Goal: Information Seeking & Learning: Compare options

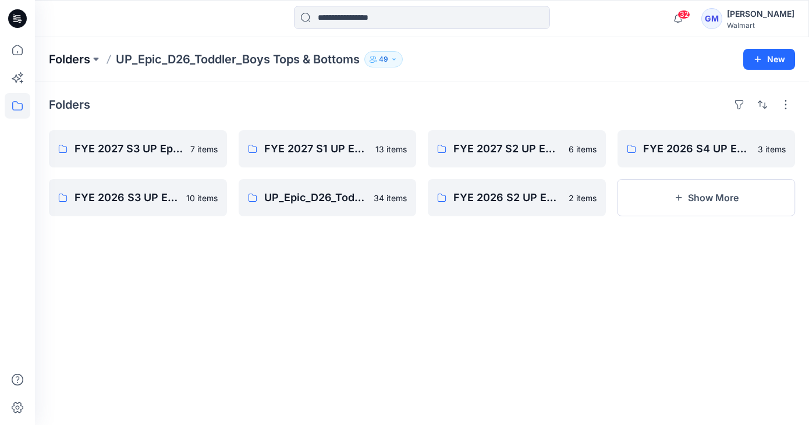
click at [72, 58] on p "Folders" at bounding box center [69, 59] width 41 height 16
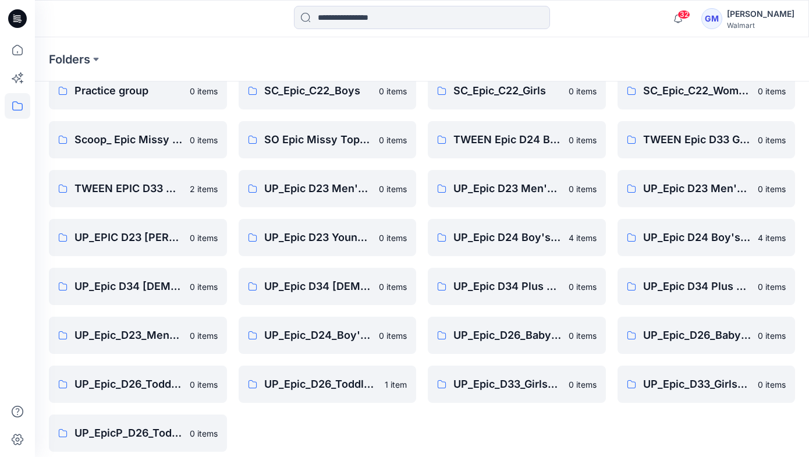
scroll to position [309, 0]
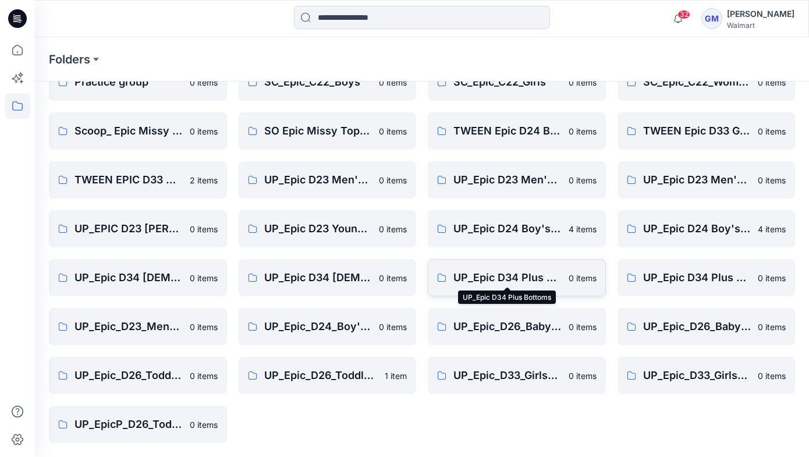
click at [527, 275] on p "UP_Epic D34 Plus Bottoms" at bounding box center [507, 277] width 108 height 16
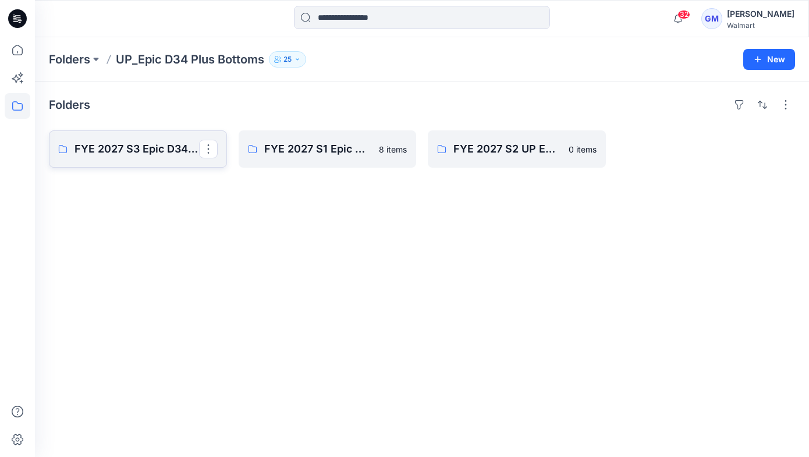
click at [125, 148] on p "FYE 2027 S3 Epic D34 Plus Bottoms" at bounding box center [136, 149] width 125 height 16
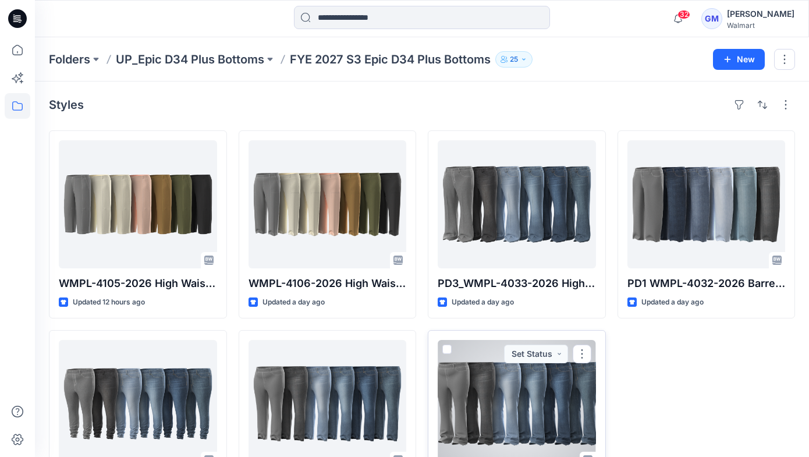
scroll to position [9, 0]
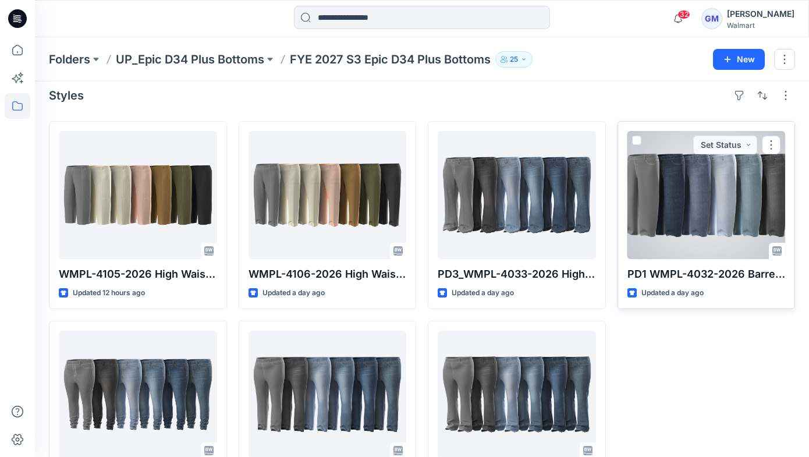
click at [713, 187] on div at bounding box center [706, 195] width 158 height 128
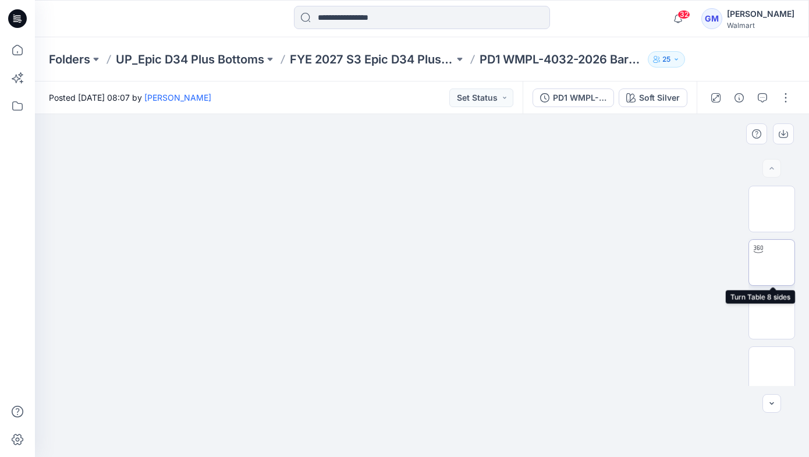
click at [772, 262] on img at bounding box center [772, 262] width 0 height 0
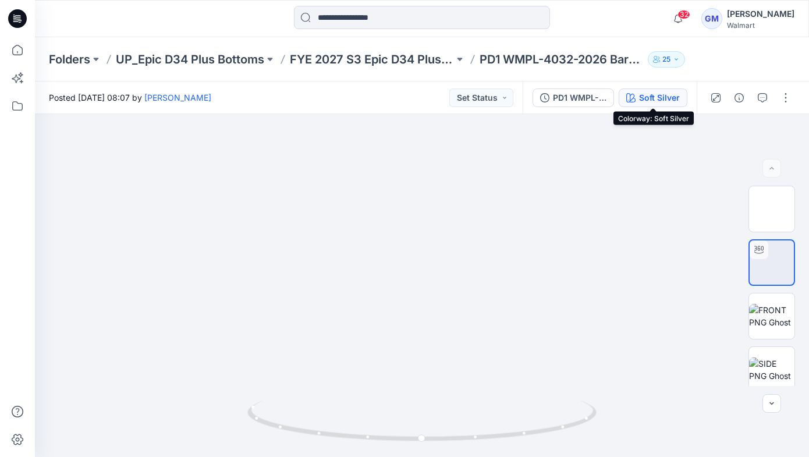
click at [667, 97] on div "Soft Silver" at bounding box center [659, 97] width 41 height 13
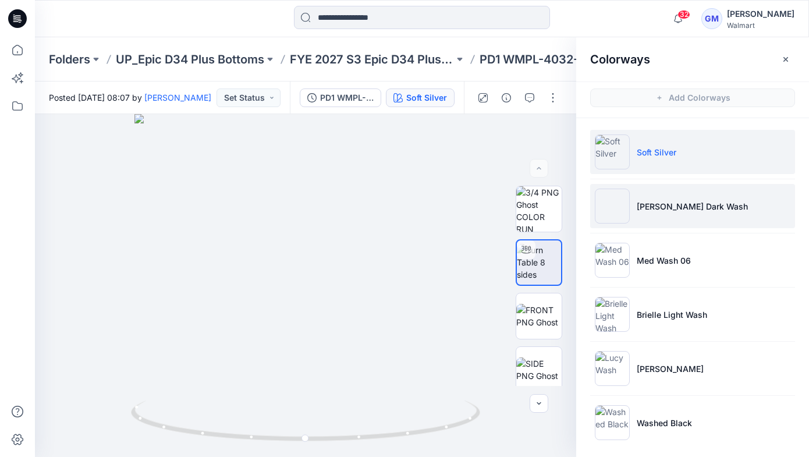
click at [667, 207] on p "[PERSON_NAME] Dark Wash" at bounding box center [692, 206] width 111 height 12
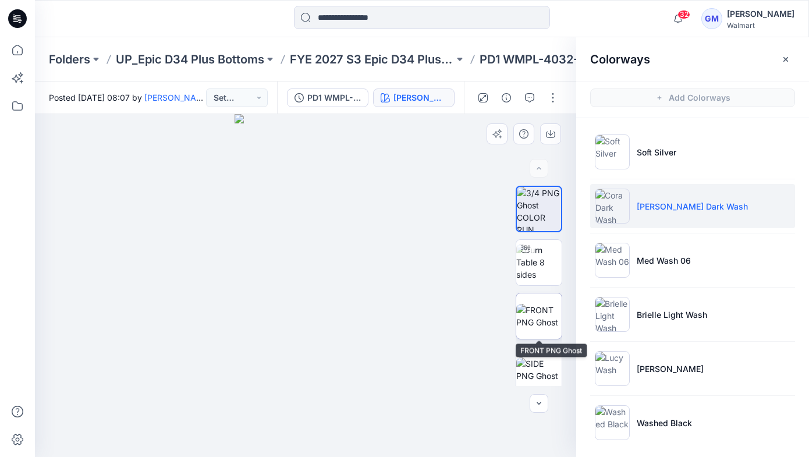
click at [539, 310] on img at bounding box center [538, 316] width 45 height 24
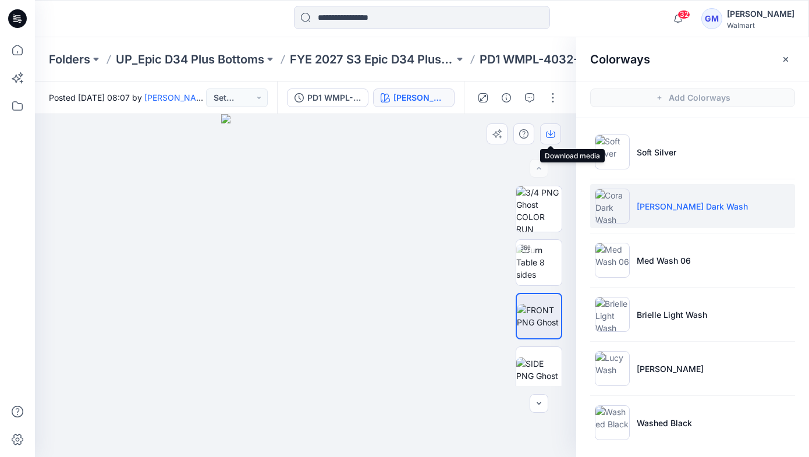
click at [548, 133] on icon "button" at bounding box center [550, 133] width 5 height 6
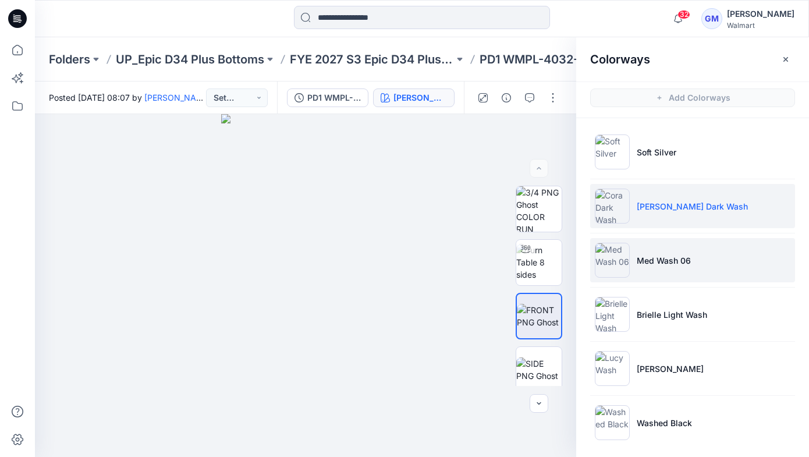
click at [656, 264] on p "Med Wash 06" at bounding box center [664, 260] width 54 height 12
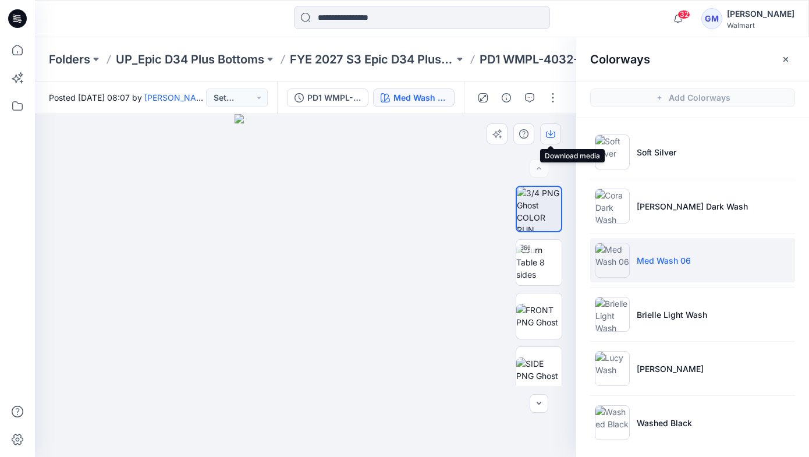
click at [549, 129] on icon "button" at bounding box center [550, 133] width 9 height 9
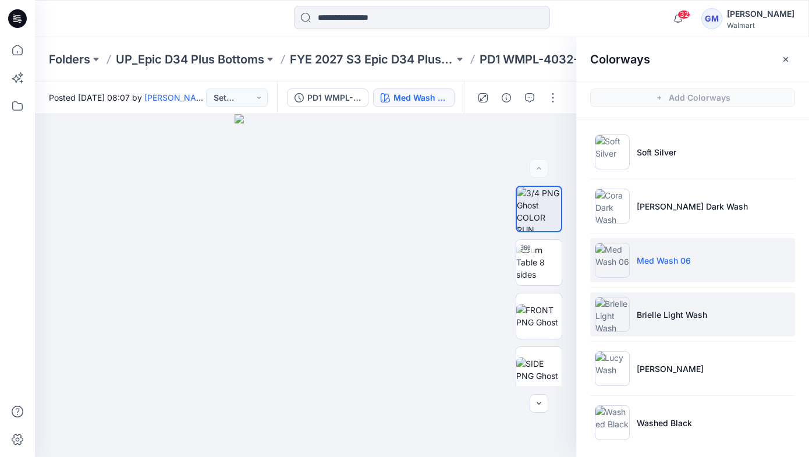
click at [684, 327] on li "Brielle Light Wash" at bounding box center [692, 314] width 205 height 44
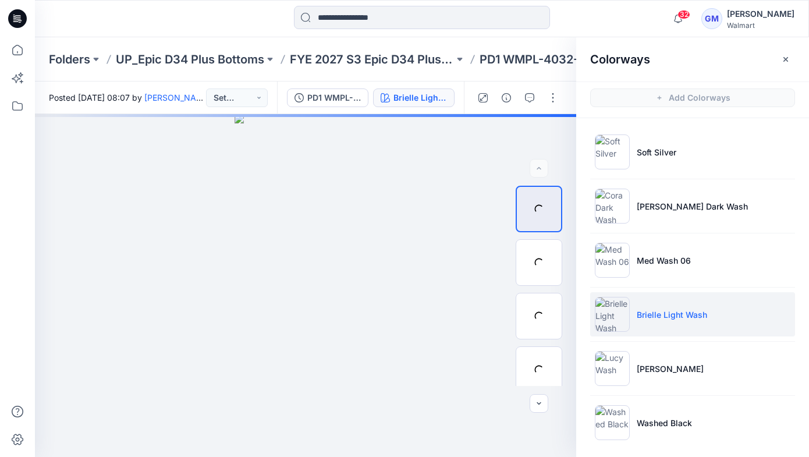
click at [668, 314] on p "Brielle Light Wash" at bounding box center [672, 314] width 70 height 12
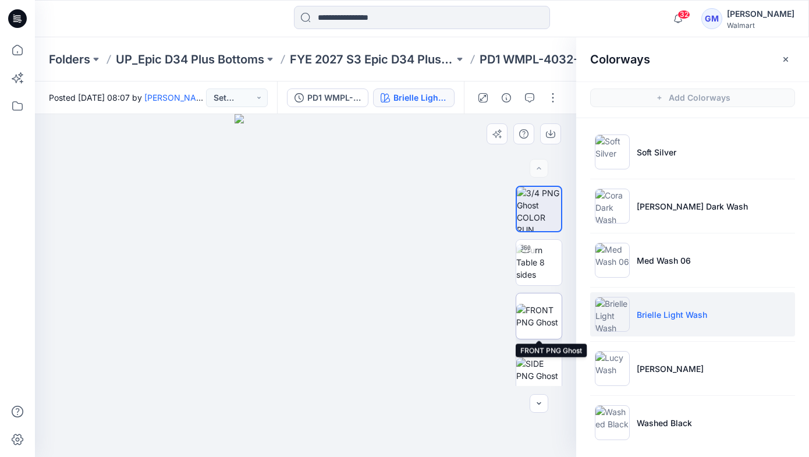
click at [540, 314] on img at bounding box center [538, 316] width 45 height 24
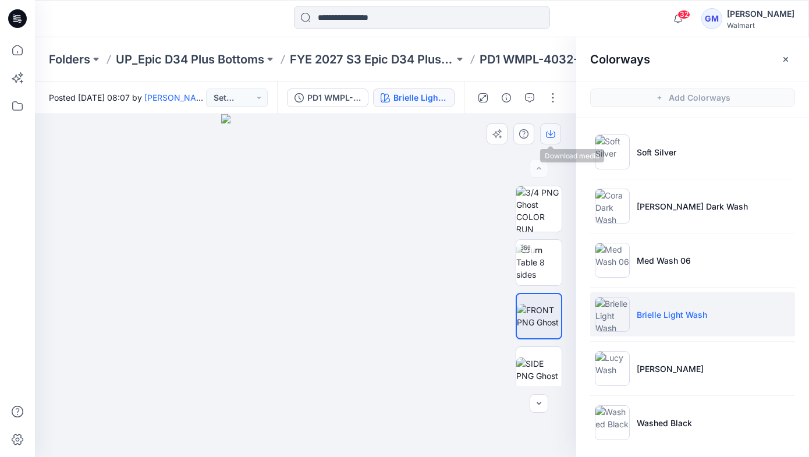
click at [550, 133] on icon "button" at bounding box center [550, 133] width 5 height 6
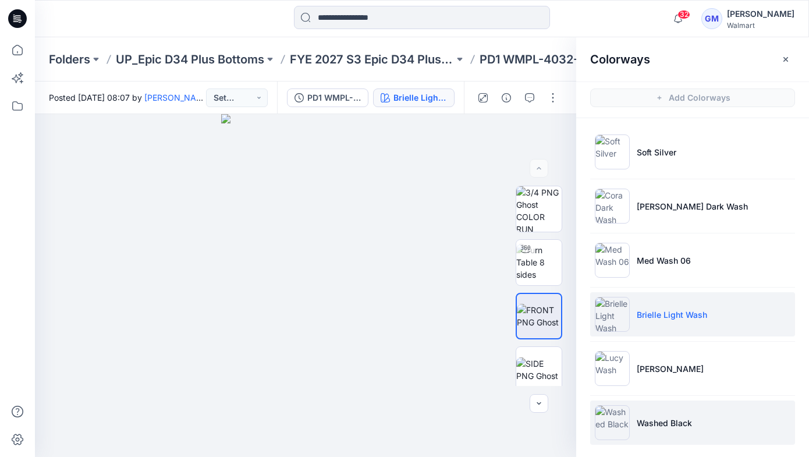
click at [653, 419] on p "Washed Black" at bounding box center [664, 423] width 55 height 12
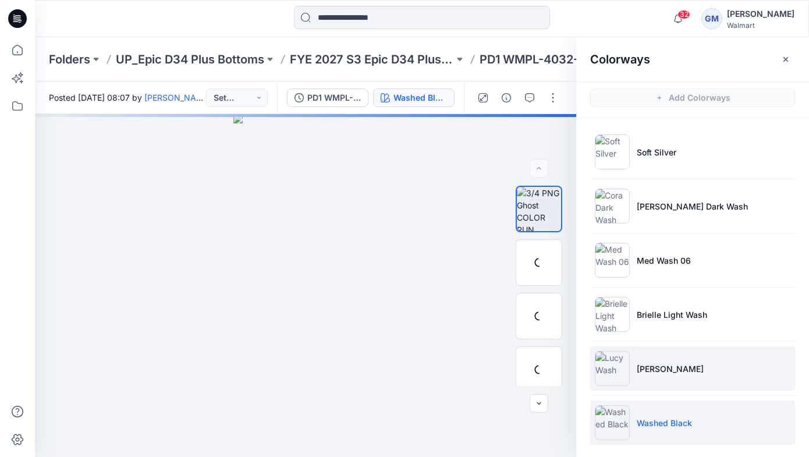
click at [651, 364] on p "[PERSON_NAME]" at bounding box center [670, 369] width 67 height 12
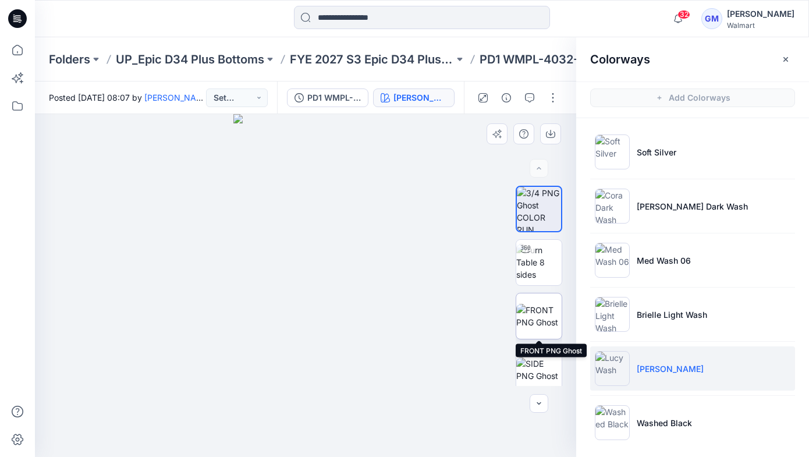
click at [543, 305] on img at bounding box center [538, 316] width 45 height 24
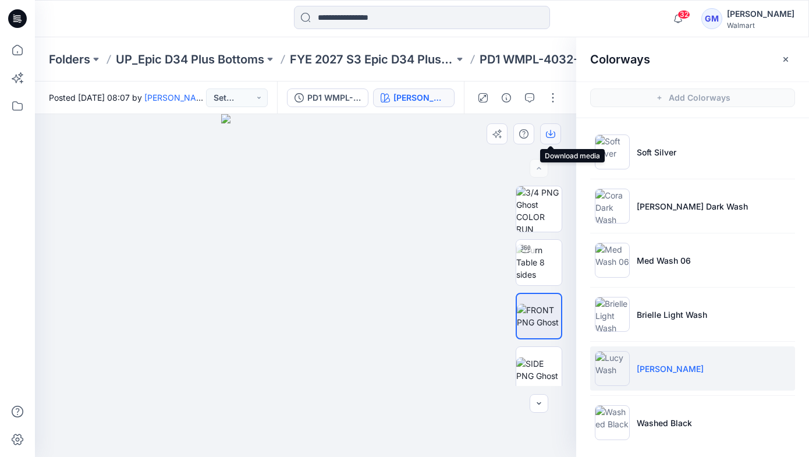
click at [551, 137] on icon "button" at bounding box center [550, 133] width 9 height 9
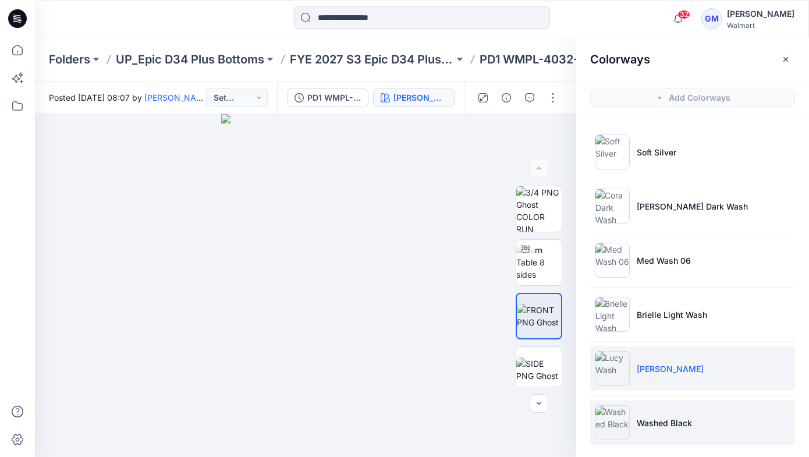
click at [655, 424] on p "Washed Black" at bounding box center [664, 423] width 55 height 12
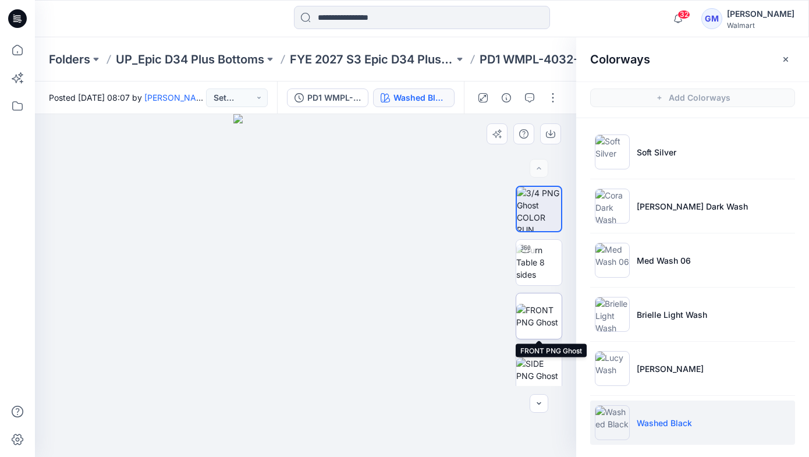
click at [538, 304] on img at bounding box center [538, 316] width 45 height 24
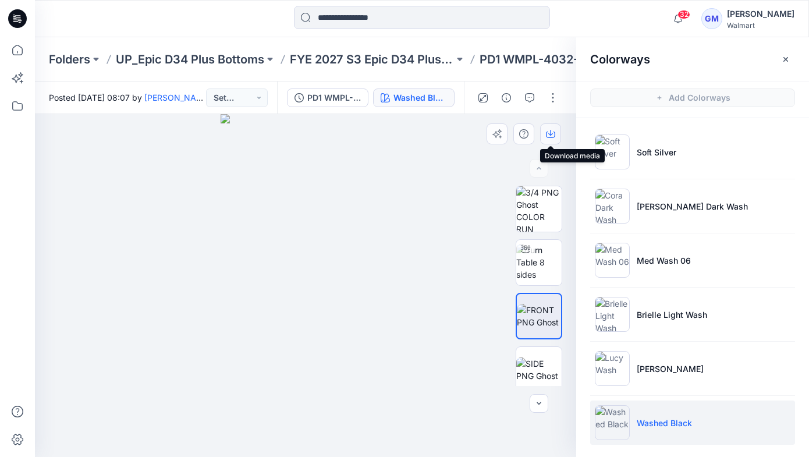
click at [544, 132] on button "button" at bounding box center [550, 133] width 21 height 21
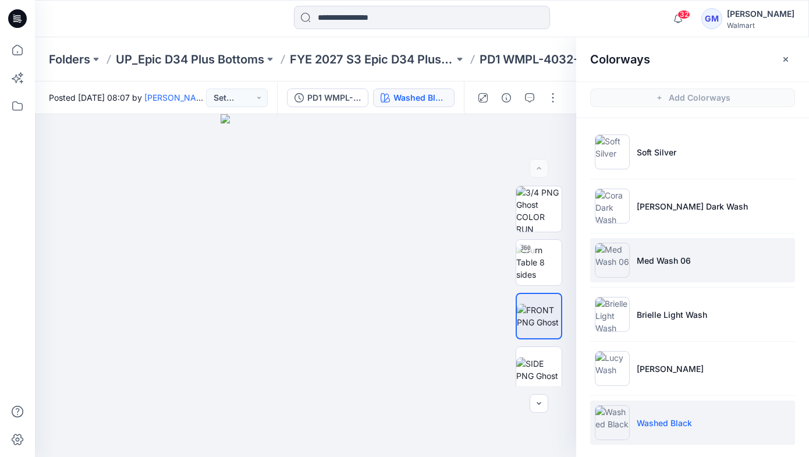
click at [645, 260] on p "Med Wash 06" at bounding box center [664, 260] width 54 height 12
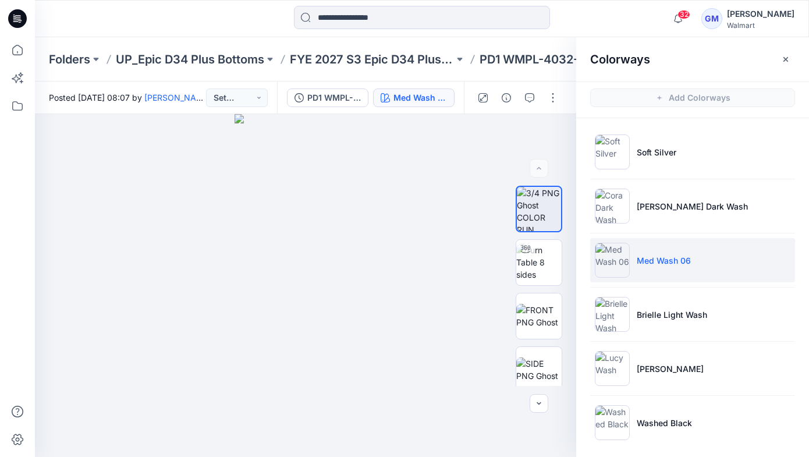
click at [676, 268] on li "Med Wash 06" at bounding box center [692, 260] width 205 height 44
click at [542, 311] on img at bounding box center [538, 316] width 45 height 24
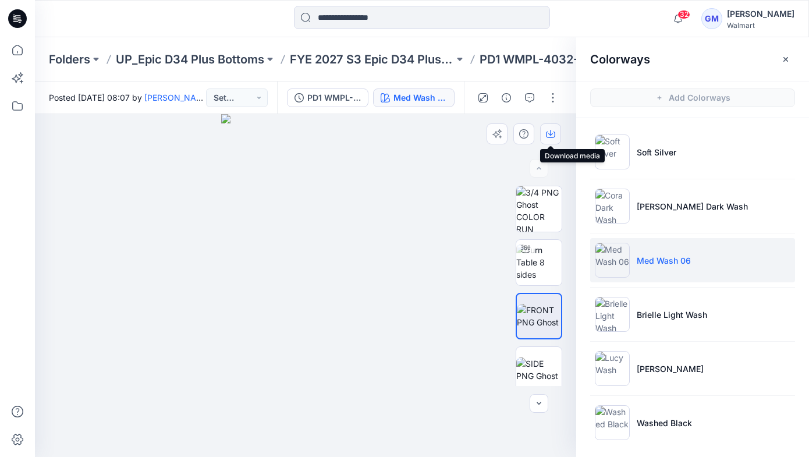
click at [552, 132] on icon "button" at bounding box center [550, 133] width 9 height 9
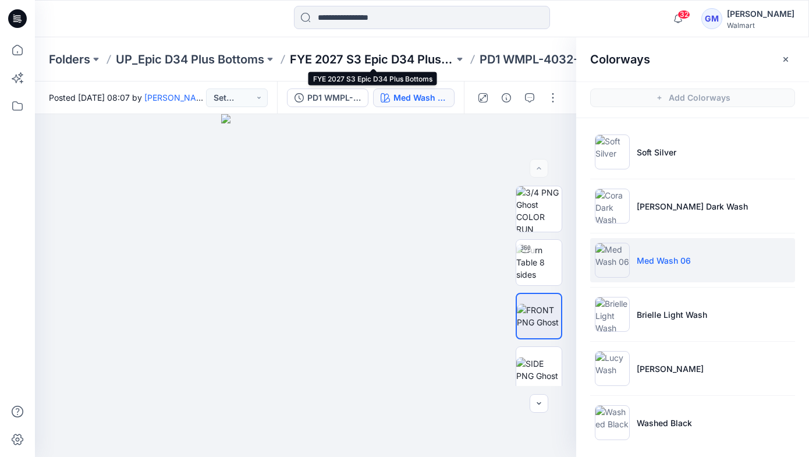
click at [344, 63] on p "FYE 2027 S3 Epic D34 Plus Bottoms" at bounding box center [372, 59] width 164 height 16
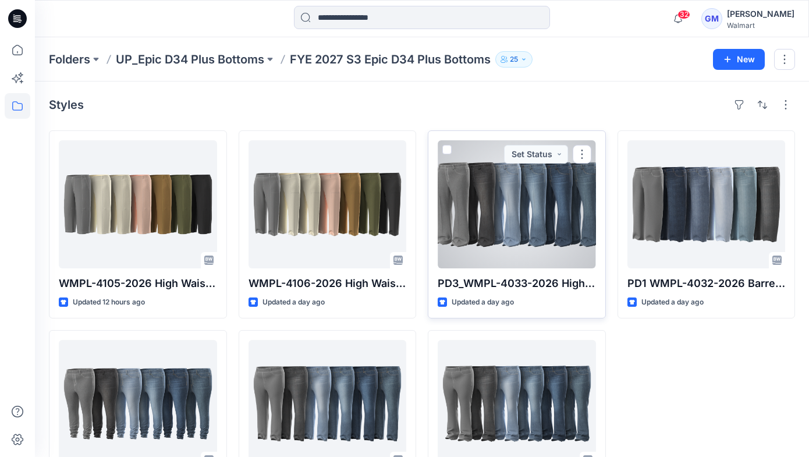
click at [503, 191] on div at bounding box center [517, 204] width 158 height 128
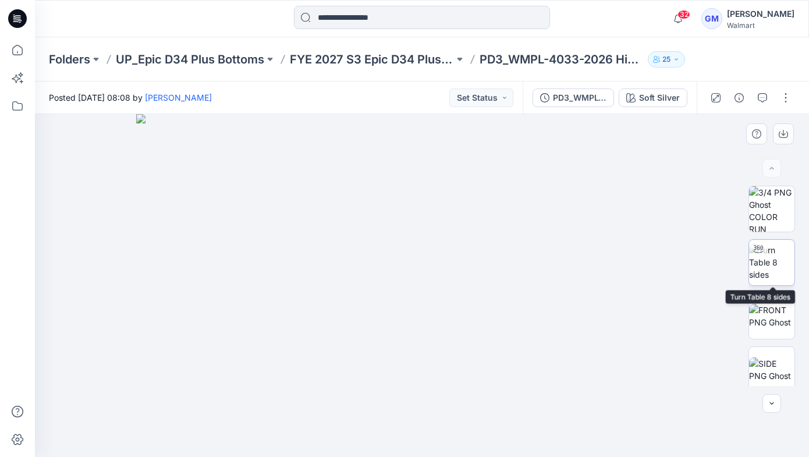
click at [770, 262] on img at bounding box center [771, 262] width 45 height 37
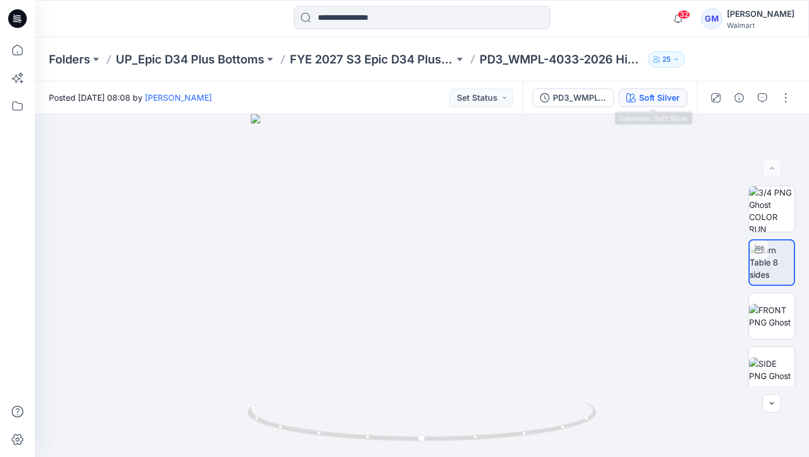
click at [656, 102] on div "Soft Silver" at bounding box center [659, 97] width 41 height 13
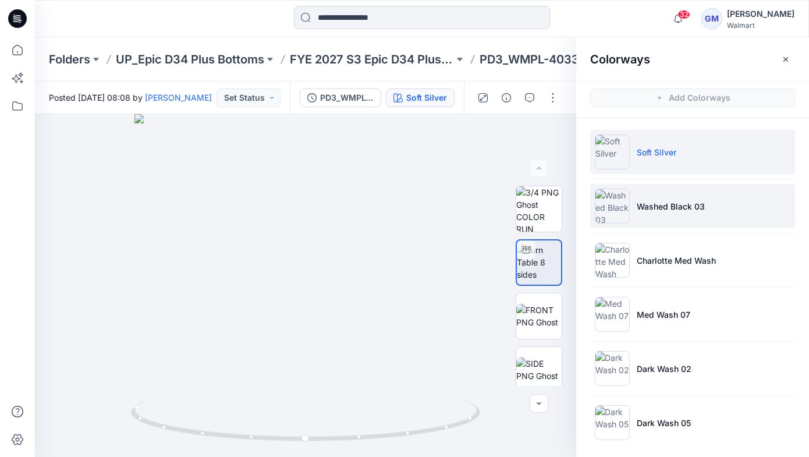
click at [670, 207] on p "Washed Black 03" at bounding box center [671, 206] width 68 height 12
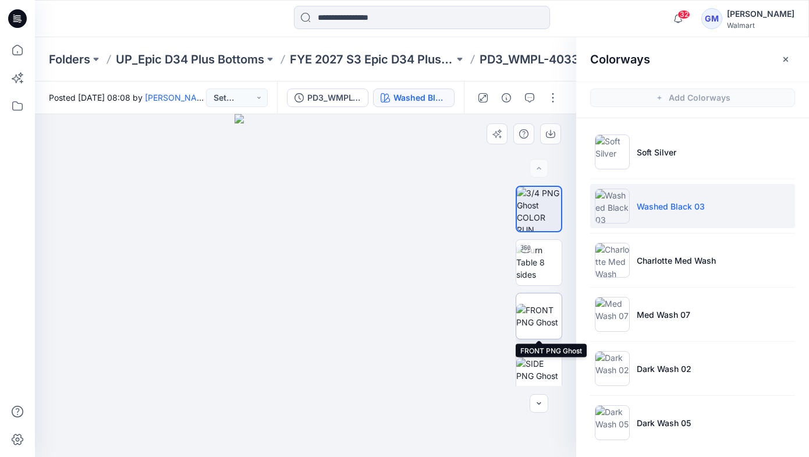
click at [541, 315] on img at bounding box center [538, 316] width 45 height 24
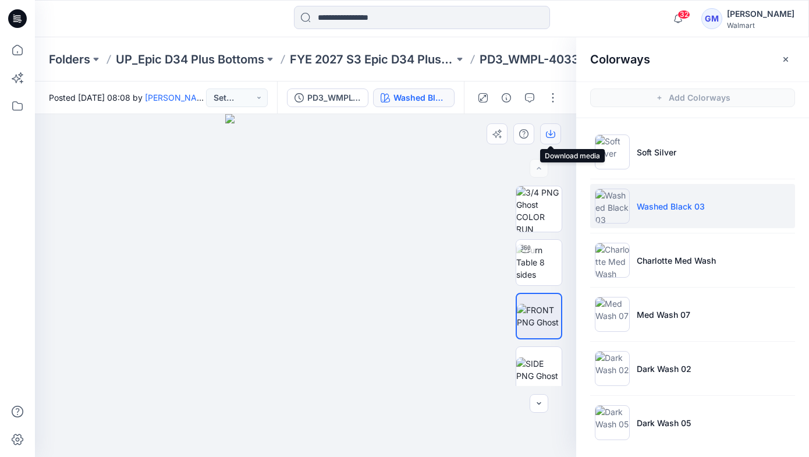
click at [545, 130] on button "button" at bounding box center [550, 133] width 21 height 21
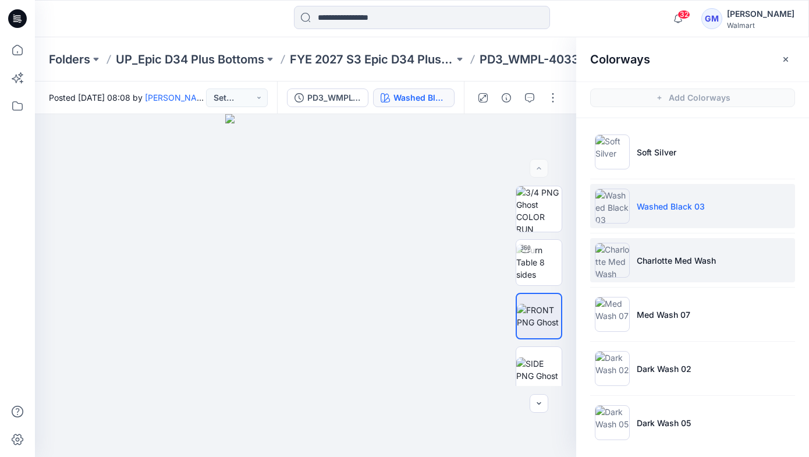
click at [637, 271] on li "Charlotte Med Wash" at bounding box center [692, 260] width 205 height 44
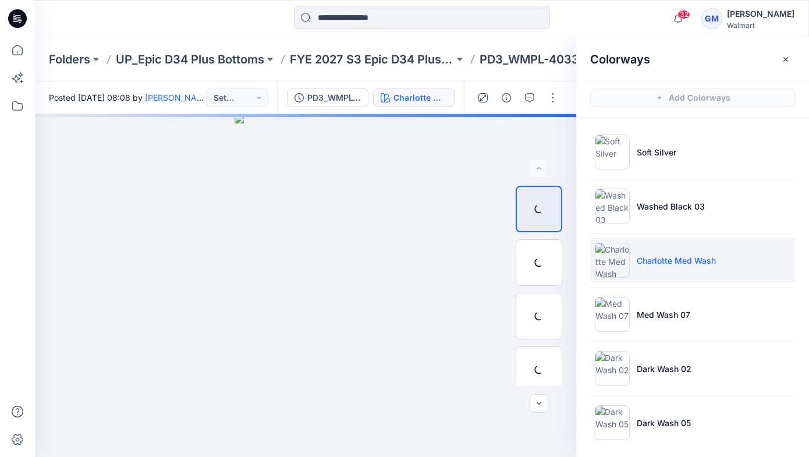
click at [661, 258] on p "Charlotte Med Wash" at bounding box center [676, 260] width 79 height 12
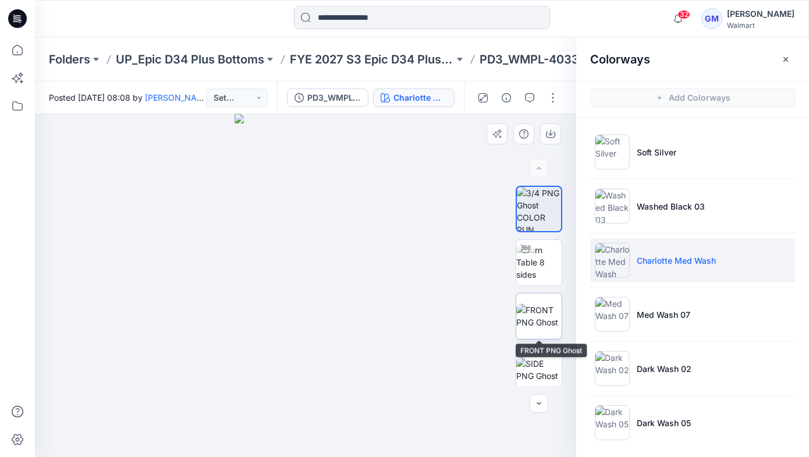
click at [542, 304] on img at bounding box center [538, 316] width 45 height 24
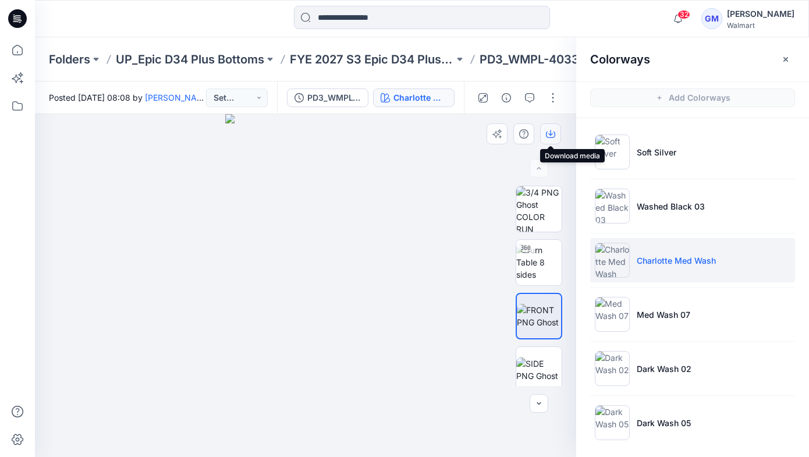
click at [547, 133] on icon "button" at bounding box center [550, 133] width 9 height 9
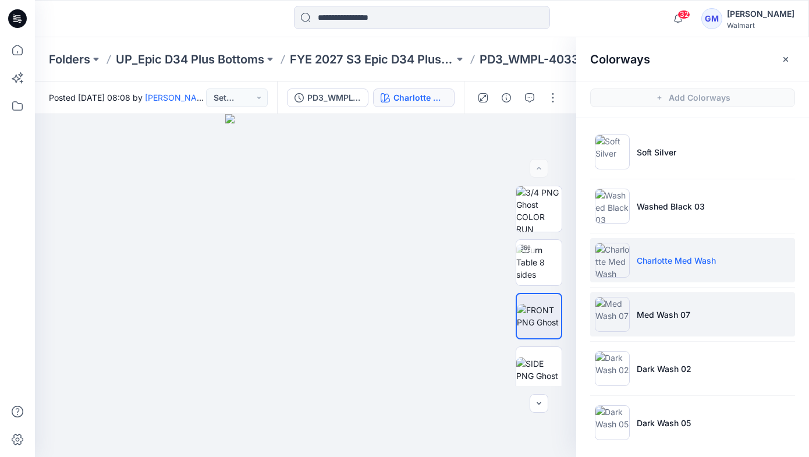
click at [660, 317] on p "Med Wash 07" at bounding box center [664, 314] width 54 height 12
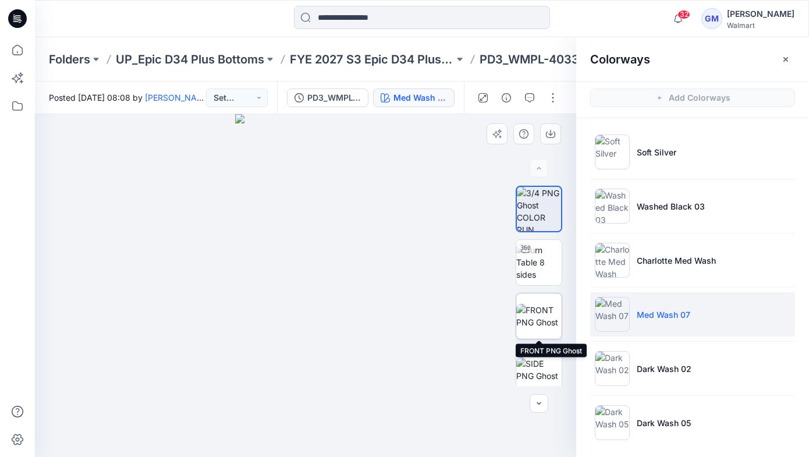
click at [541, 310] on img at bounding box center [538, 316] width 45 height 24
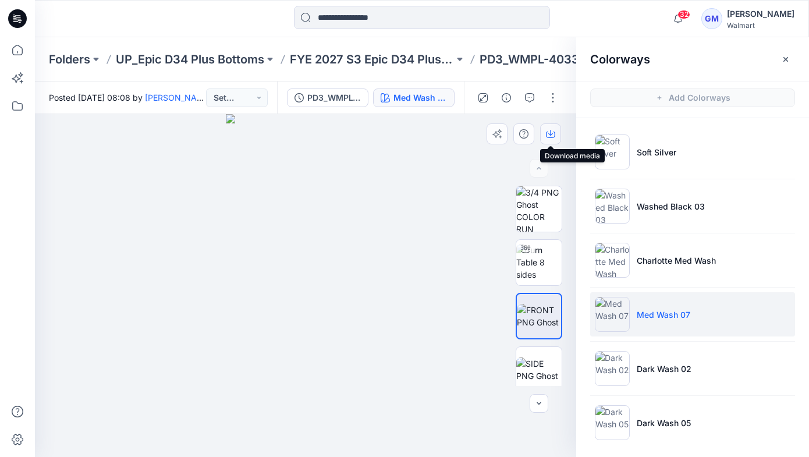
click at [549, 130] on icon "button" at bounding box center [550, 133] width 9 height 9
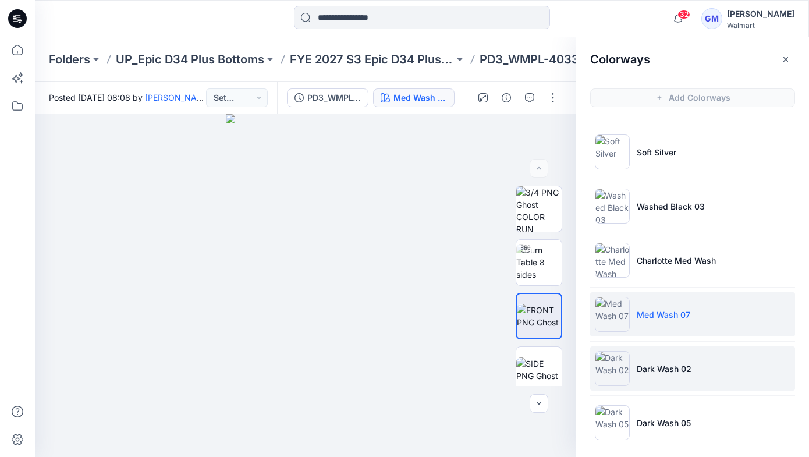
click at [656, 370] on p "Dark Wash 02" at bounding box center [664, 369] width 55 height 12
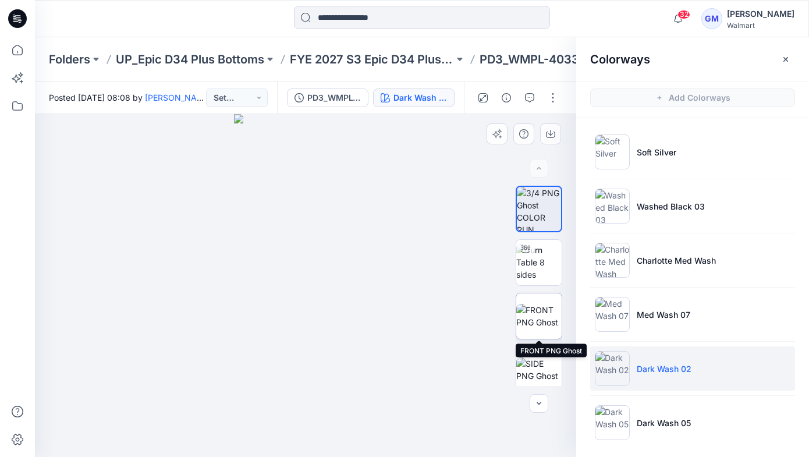
click at [546, 312] on img at bounding box center [538, 316] width 45 height 24
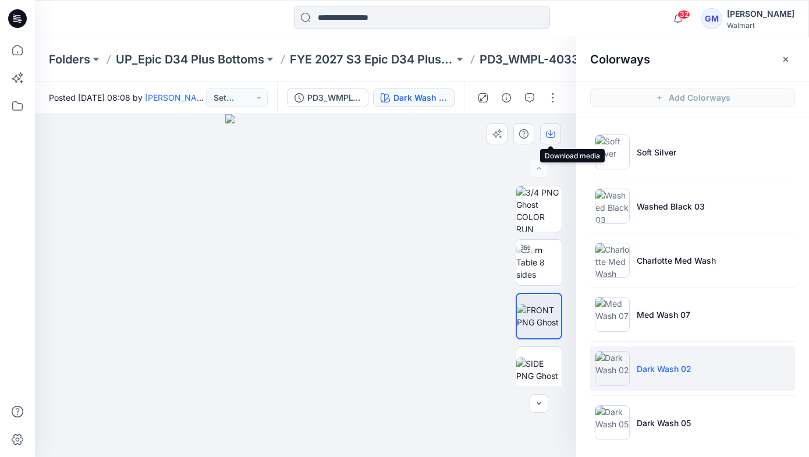
click at [553, 134] on icon "button" at bounding box center [550, 133] width 9 height 9
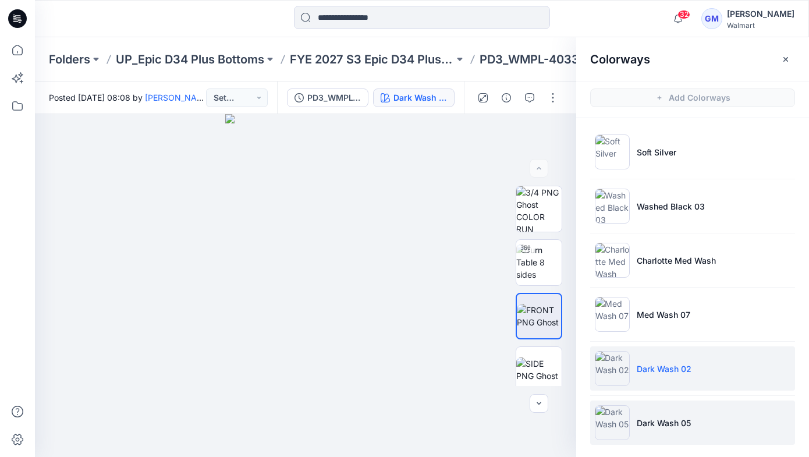
click at [647, 418] on p "Dark Wash 05" at bounding box center [664, 423] width 54 height 12
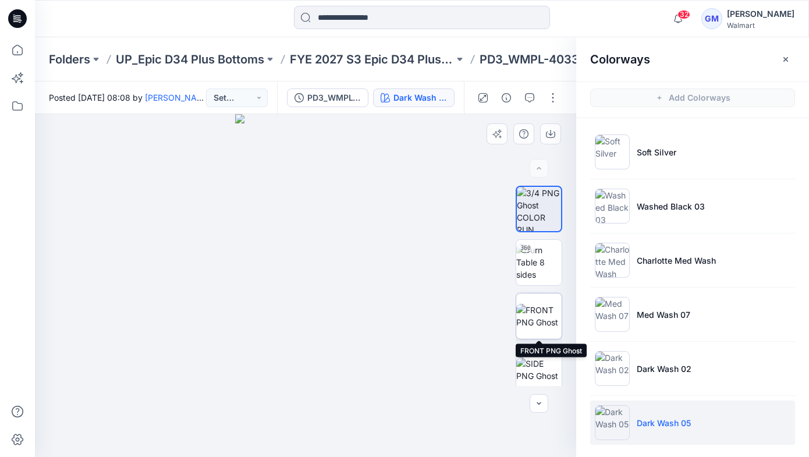
click at [542, 314] on img at bounding box center [538, 316] width 45 height 24
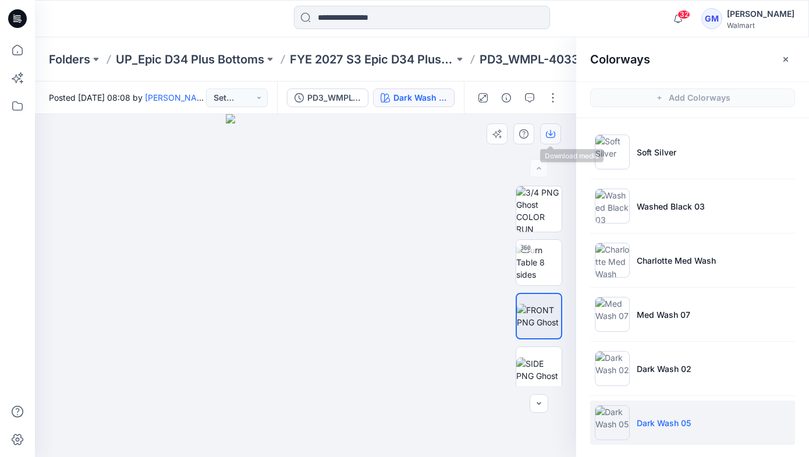
click at [547, 128] on button "button" at bounding box center [550, 133] width 21 height 21
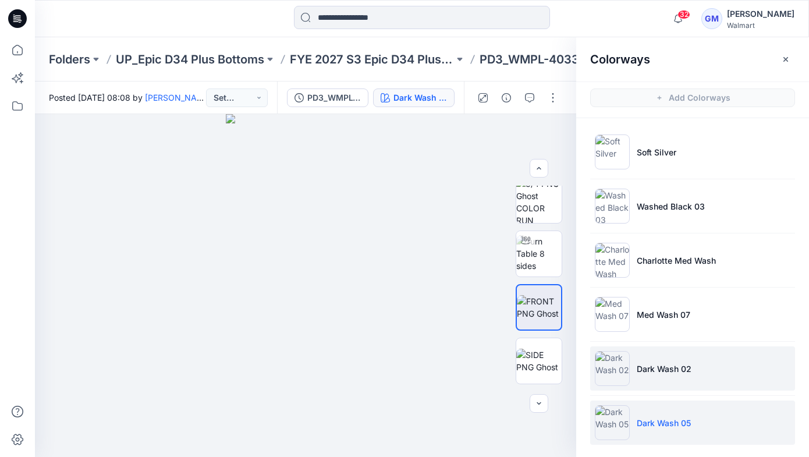
scroll to position [5, 0]
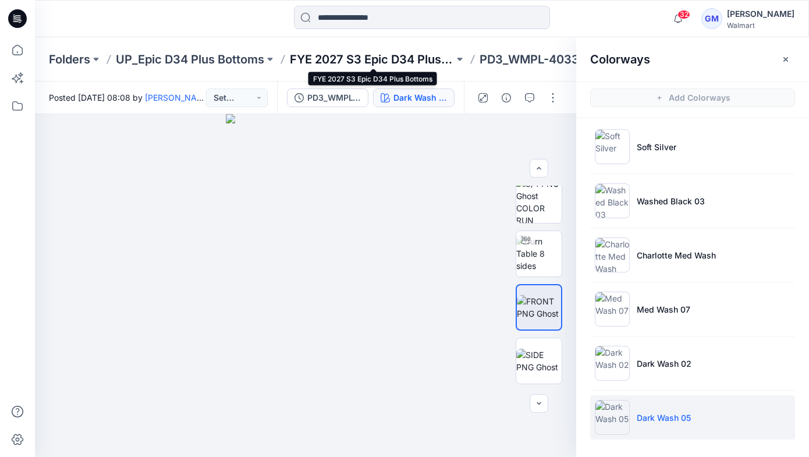
click at [359, 54] on p "FYE 2027 S3 Epic D34 Plus Bottoms" at bounding box center [372, 59] width 164 height 16
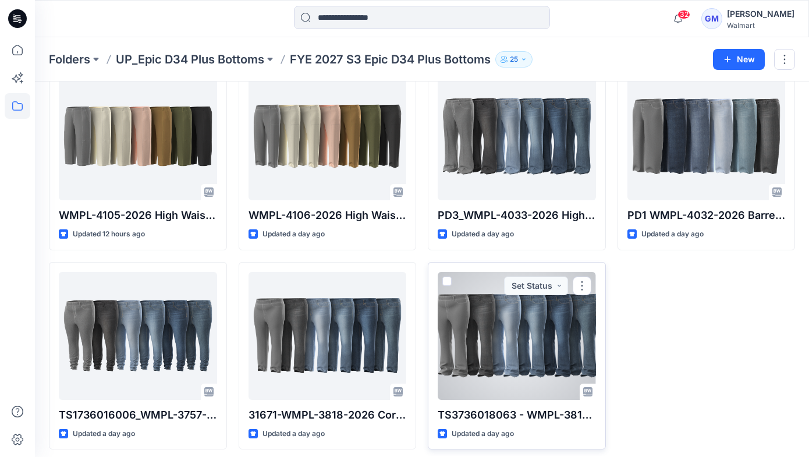
scroll to position [74, 0]
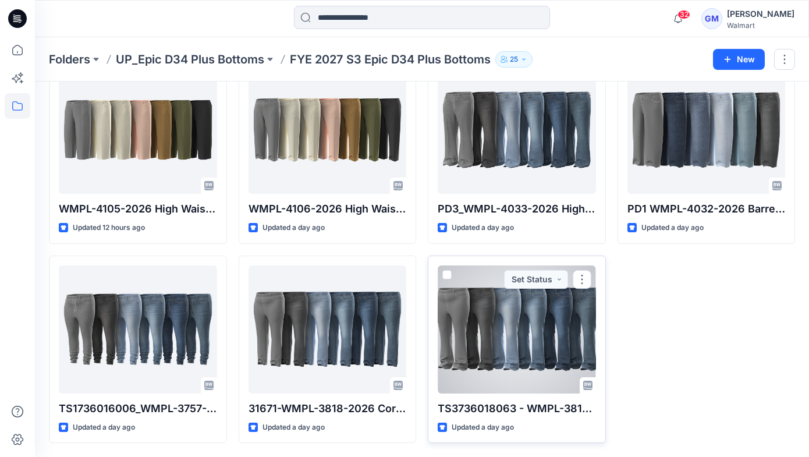
click at [524, 336] on div at bounding box center [517, 329] width 158 height 128
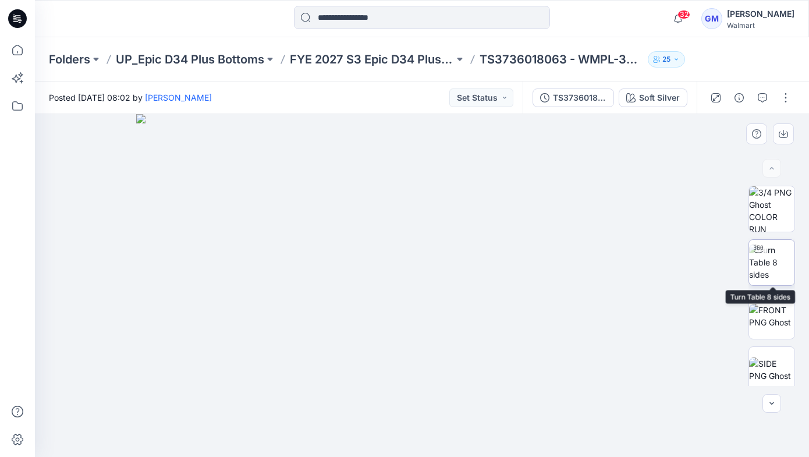
click at [772, 258] on img at bounding box center [771, 262] width 45 height 37
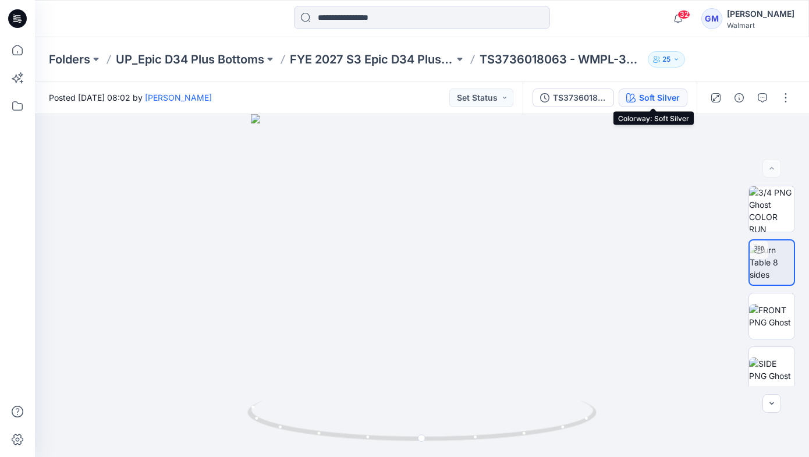
click at [648, 97] on div "Soft Silver" at bounding box center [659, 97] width 41 height 13
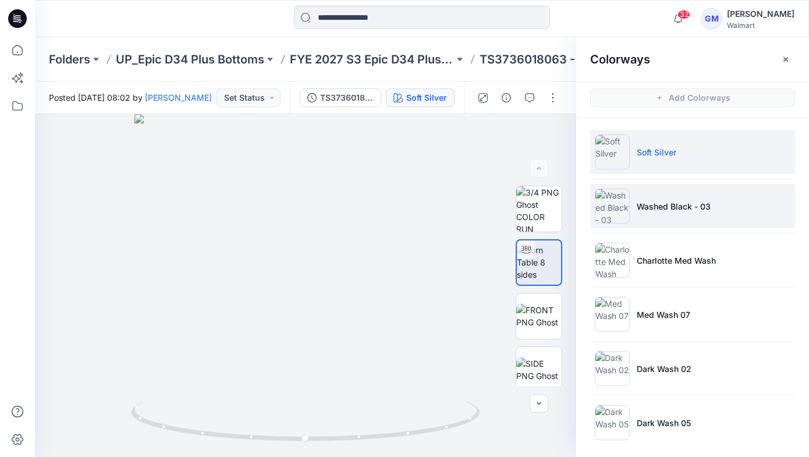
click at [667, 193] on li "Washed Black - 03" at bounding box center [692, 206] width 205 height 44
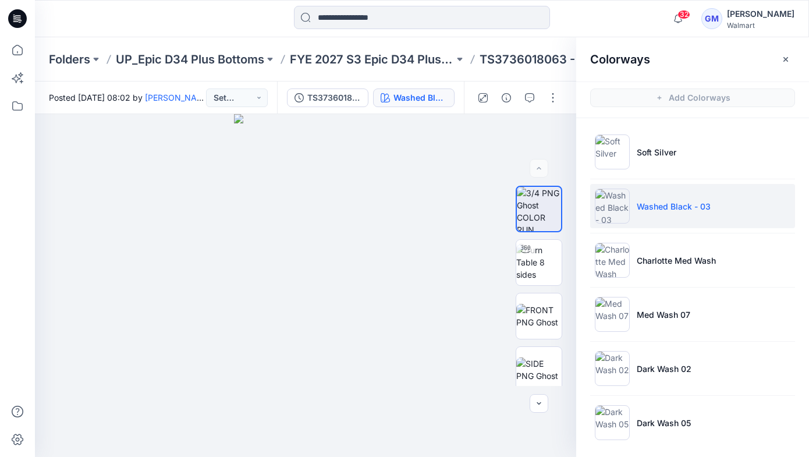
click at [667, 207] on p "Washed Black - 03" at bounding box center [674, 206] width 74 height 12
click at [545, 311] on img at bounding box center [538, 316] width 45 height 24
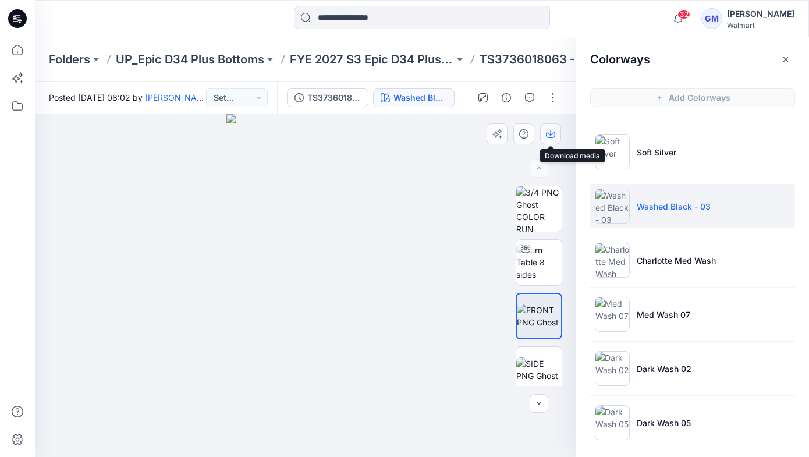
click at [549, 137] on icon "button" at bounding box center [550, 133] width 9 height 9
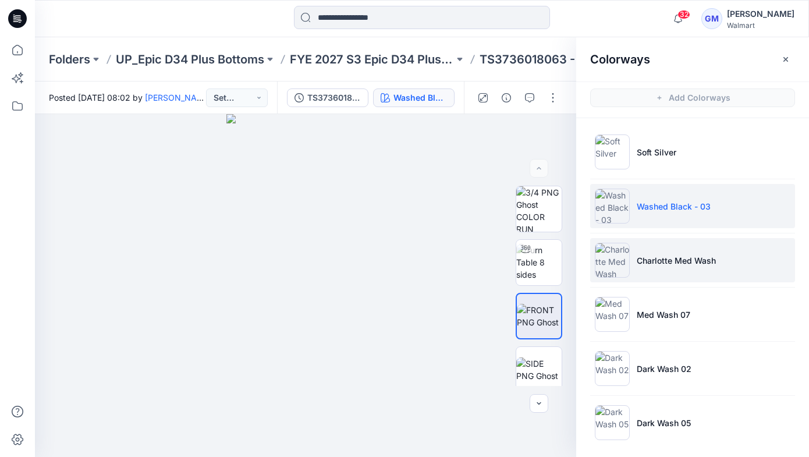
click at [666, 275] on li "Charlotte Med Wash" at bounding box center [692, 260] width 205 height 44
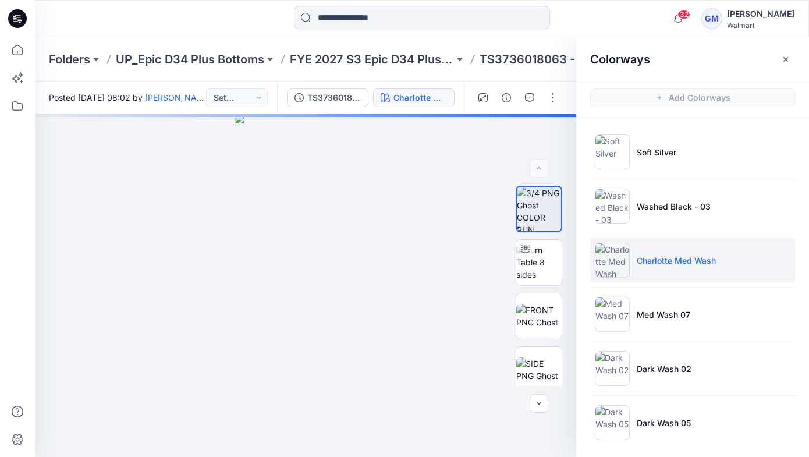
click at [660, 259] on p "Charlotte Med Wash" at bounding box center [676, 260] width 79 height 12
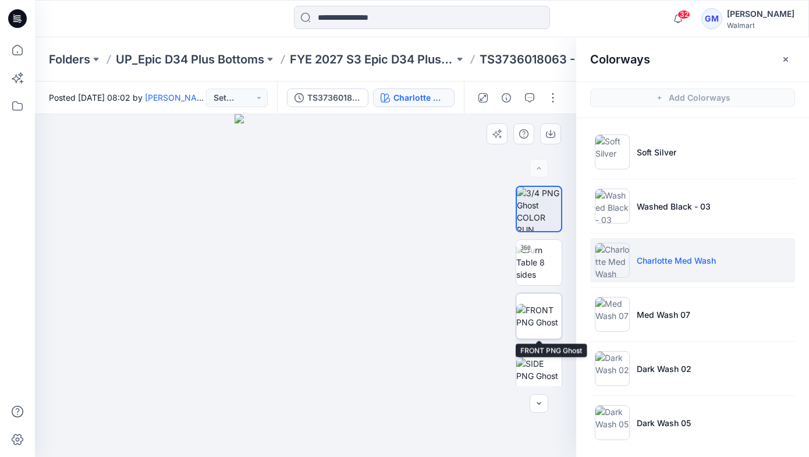
click at [540, 304] on img at bounding box center [538, 316] width 45 height 24
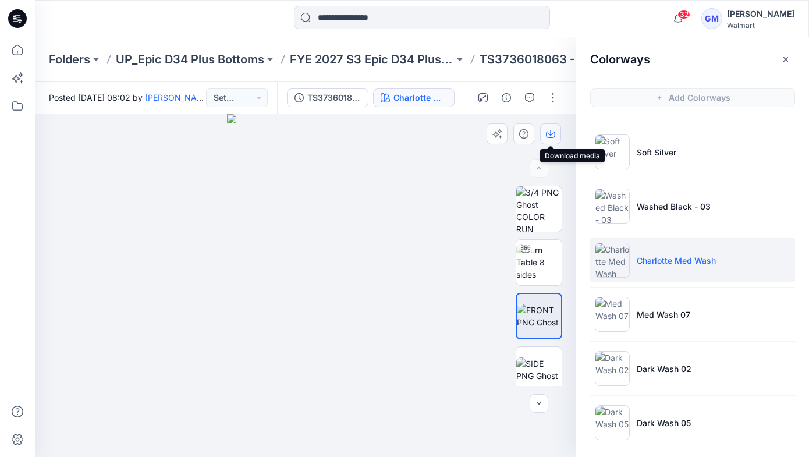
click at [552, 135] on icon "button" at bounding box center [550, 133] width 9 height 9
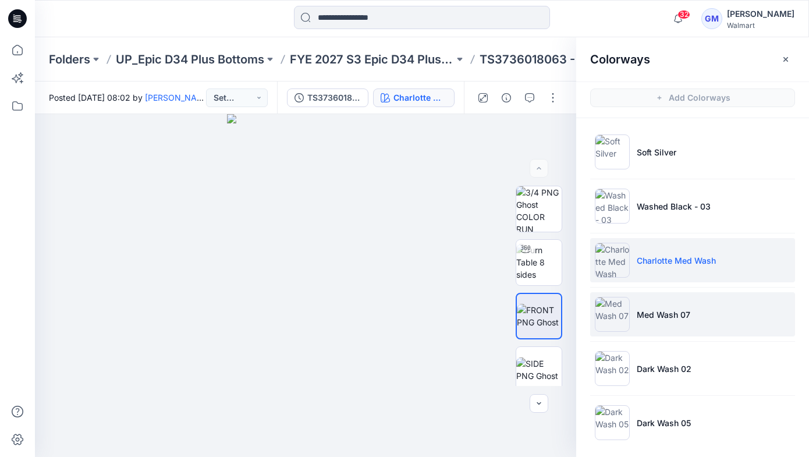
click at [672, 319] on p "Med Wash 07" at bounding box center [664, 314] width 54 height 12
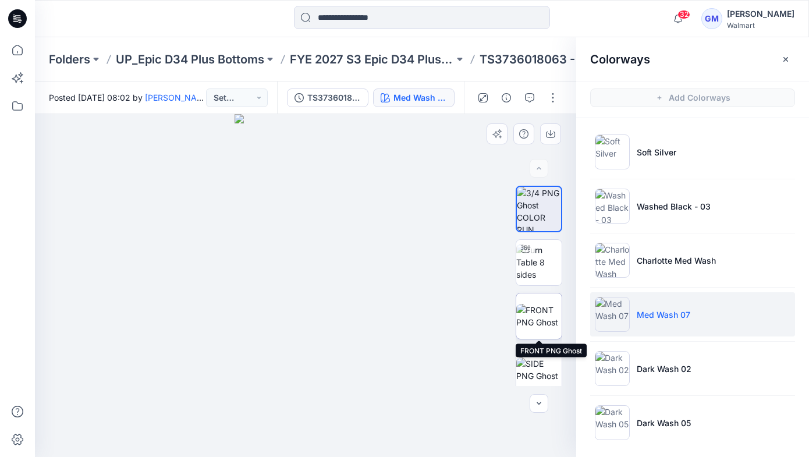
click at [539, 307] on img at bounding box center [538, 316] width 45 height 24
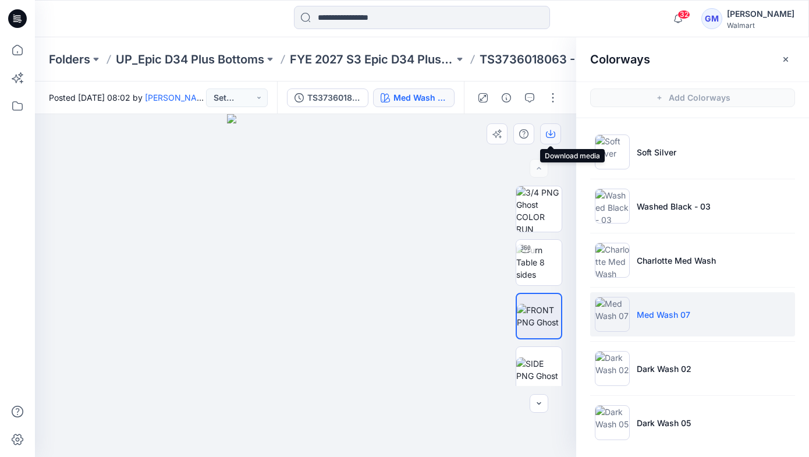
click at [552, 138] on button "button" at bounding box center [550, 133] width 21 height 21
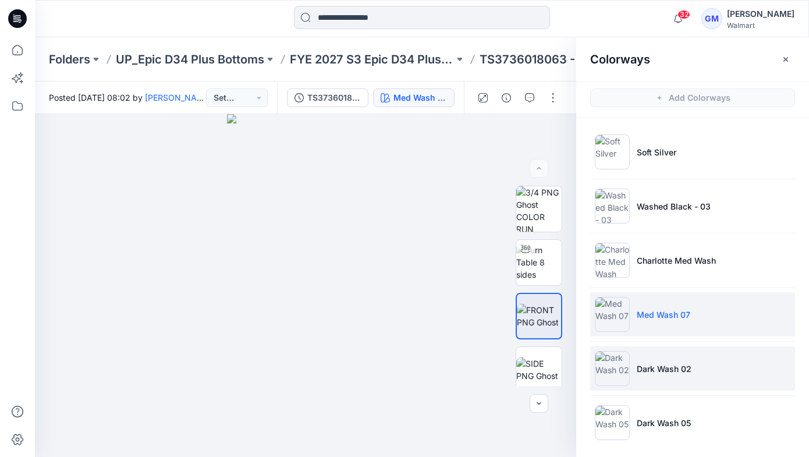
click at [655, 371] on p "Dark Wash 02" at bounding box center [664, 369] width 55 height 12
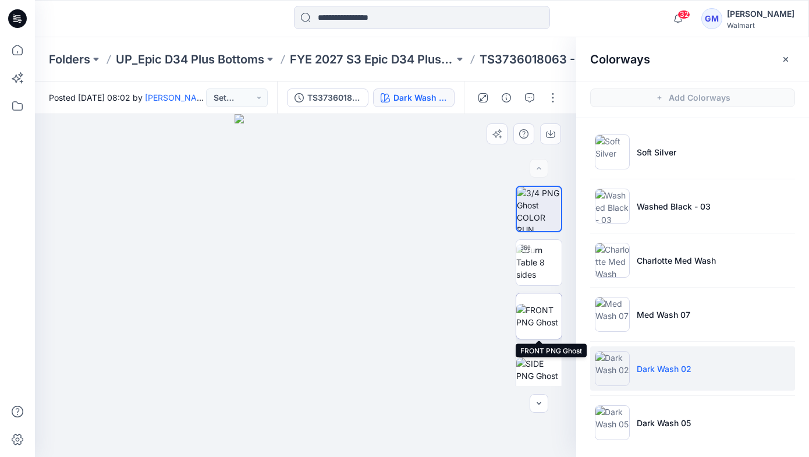
click at [541, 304] on img at bounding box center [538, 316] width 45 height 24
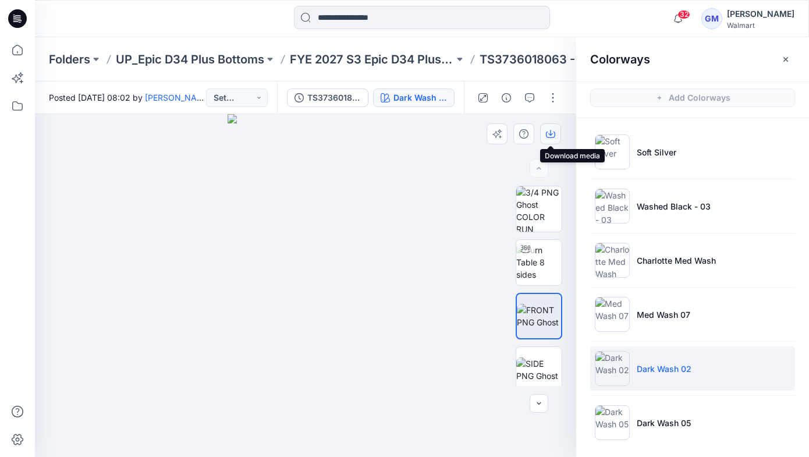
click at [545, 135] on button "button" at bounding box center [550, 133] width 21 height 21
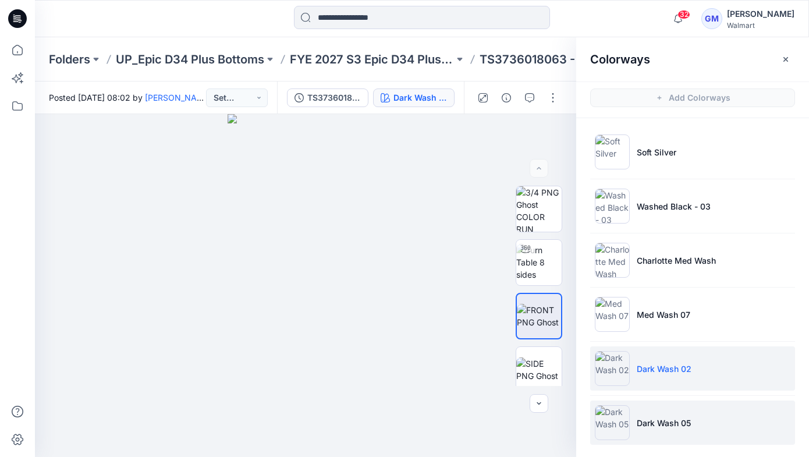
click at [656, 424] on p "Dark Wash 05" at bounding box center [664, 423] width 54 height 12
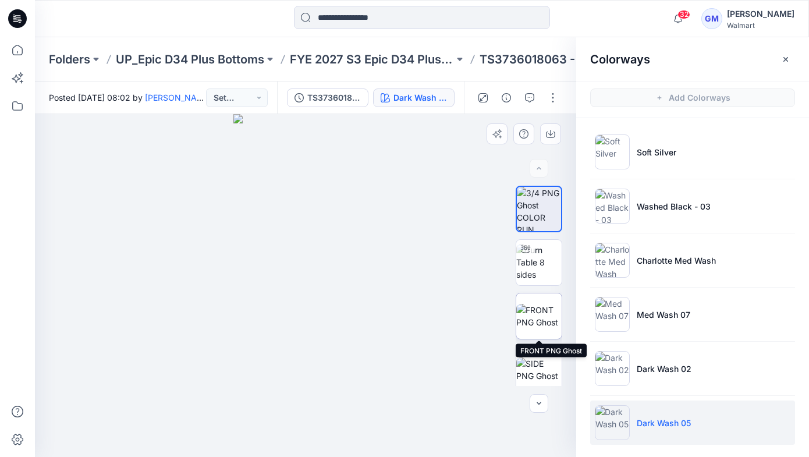
click at [535, 307] on img at bounding box center [538, 316] width 45 height 24
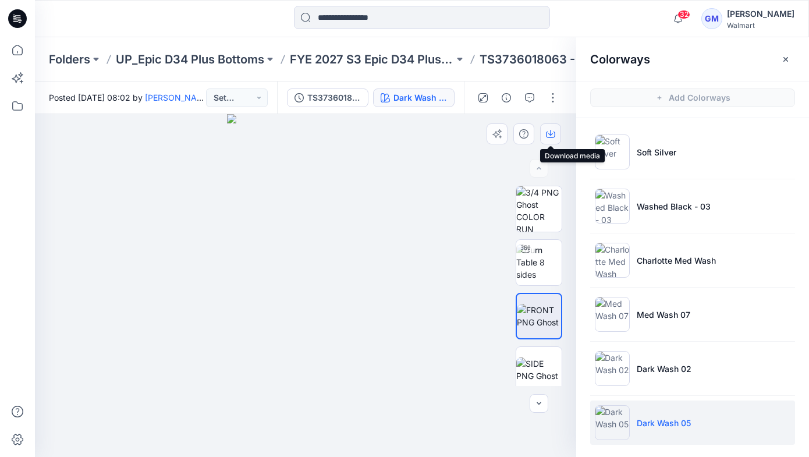
click at [548, 137] on icon "button" at bounding box center [550, 133] width 9 height 9
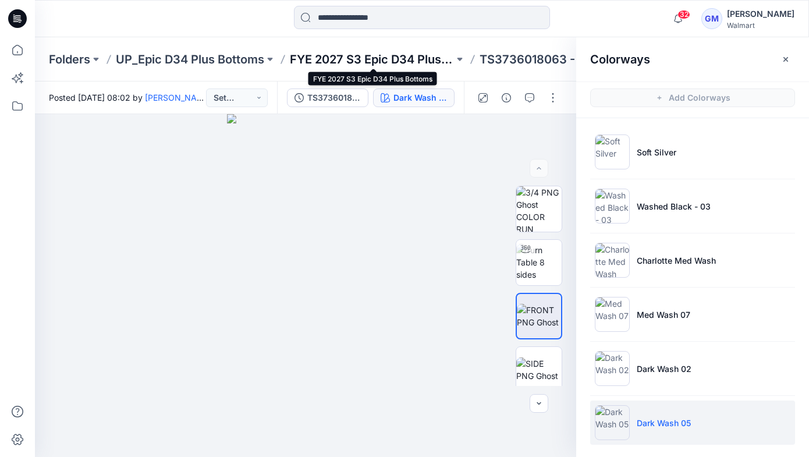
click at [397, 60] on p "FYE 2027 S3 Epic D34 Plus Bottoms" at bounding box center [372, 59] width 164 height 16
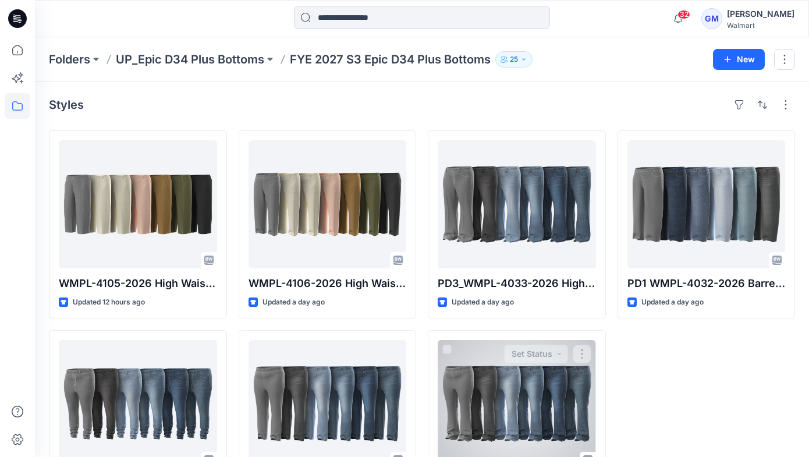
scroll to position [74, 0]
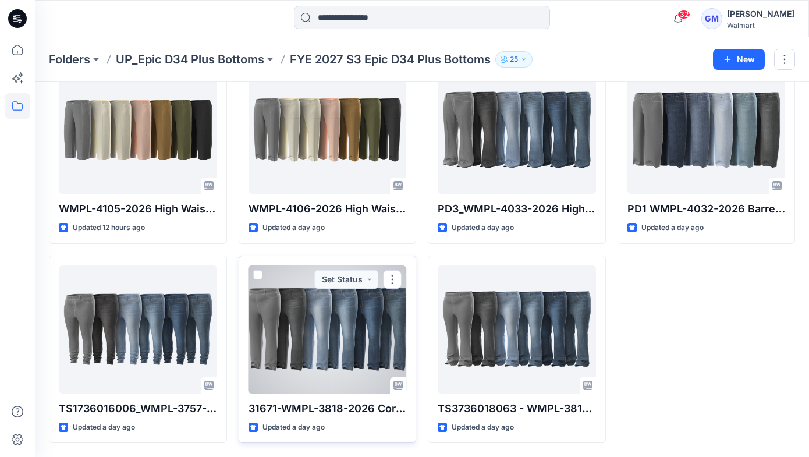
click at [347, 304] on div at bounding box center [327, 329] width 158 height 128
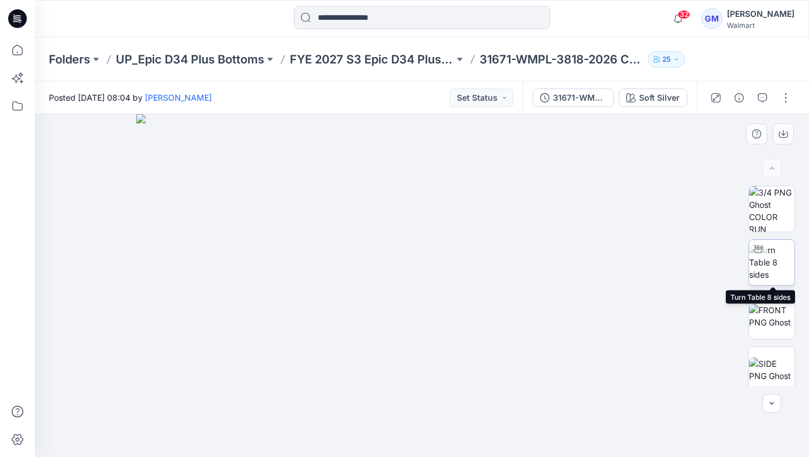
click at [772, 261] on img at bounding box center [771, 262] width 45 height 37
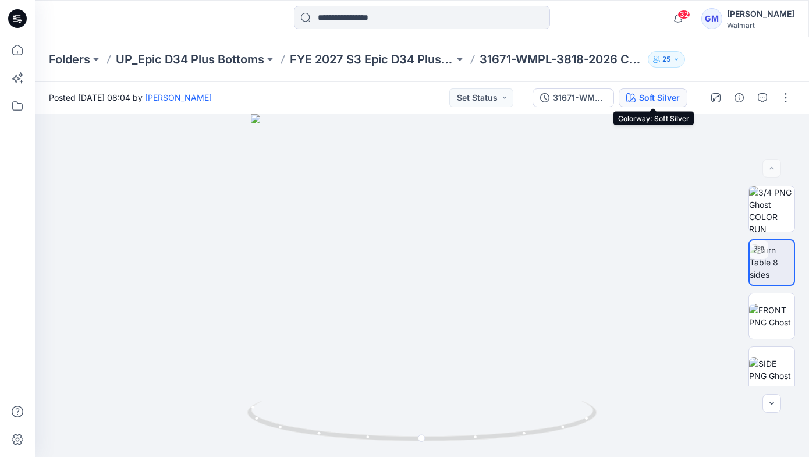
click at [662, 102] on div "Soft Silver" at bounding box center [659, 97] width 41 height 13
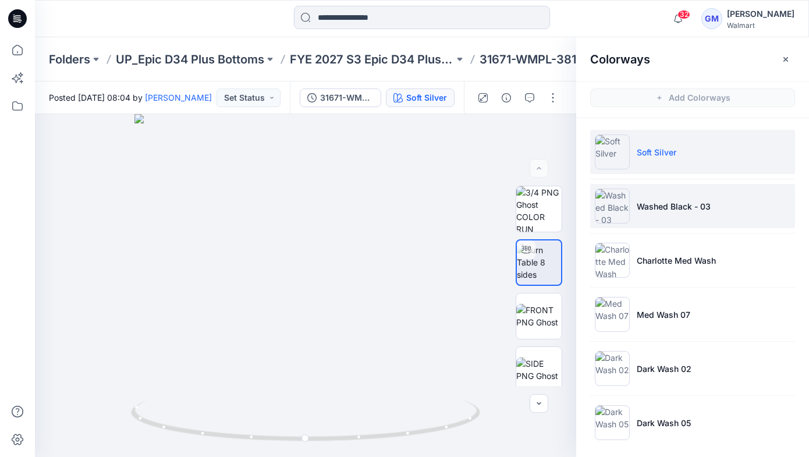
click at [646, 214] on li "Washed Black - 03" at bounding box center [692, 206] width 205 height 44
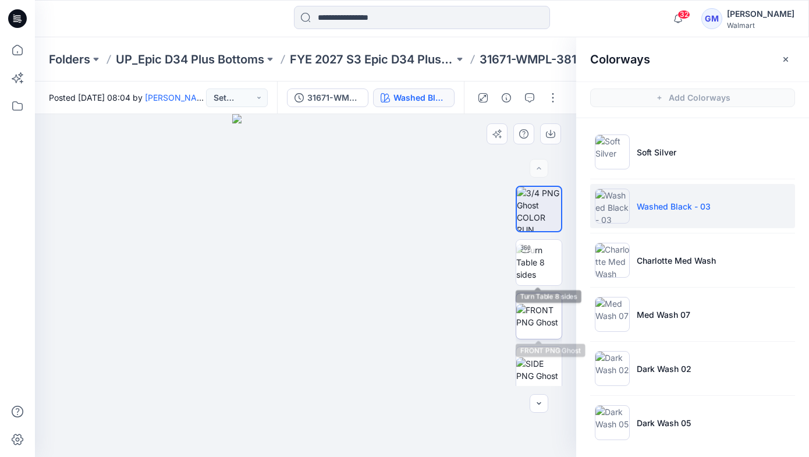
click at [539, 308] on img at bounding box center [538, 316] width 45 height 24
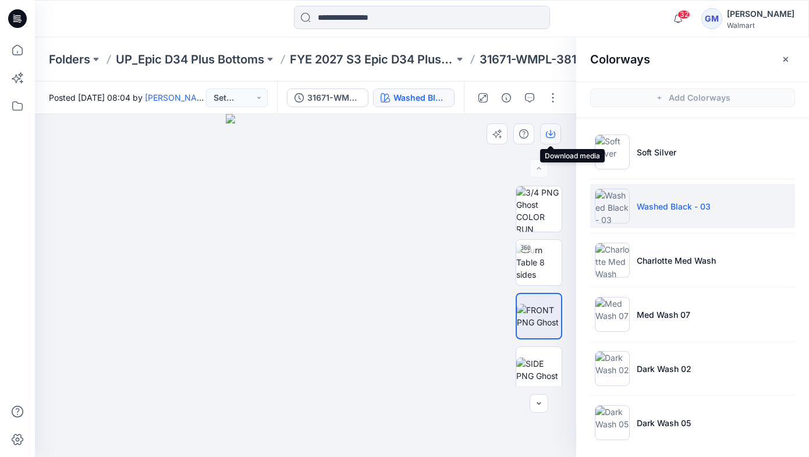
click at [554, 135] on icon "button" at bounding box center [550, 135] width 9 height 6
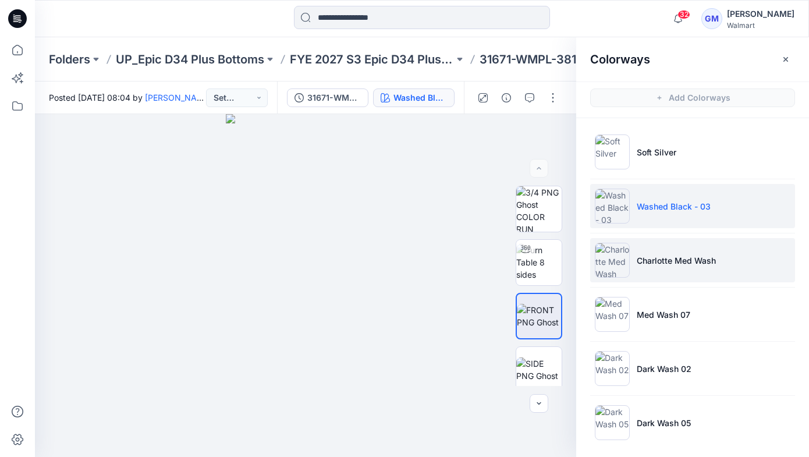
click at [660, 277] on li "Charlotte Med Wash" at bounding box center [692, 260] width 205 height 44
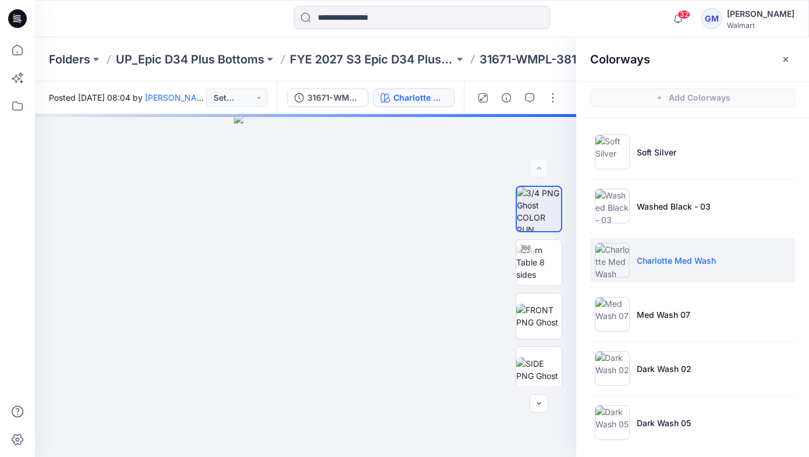
click at [664, 267] on li "Charlotte Med Wash" at bounding box center [692, 260] width 205 height 44
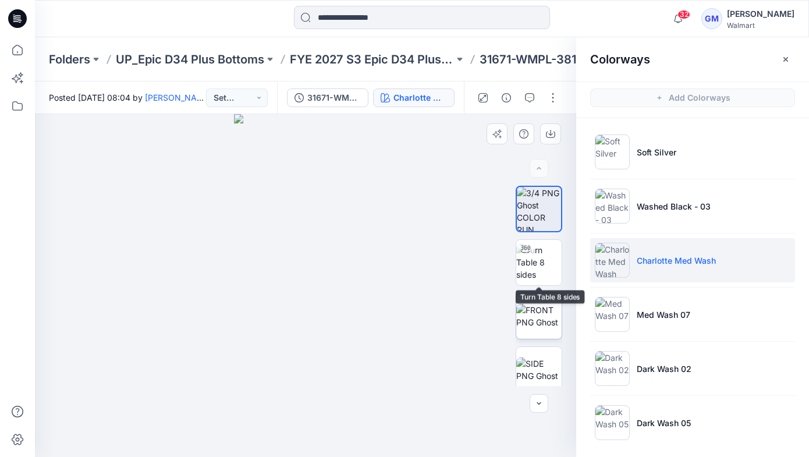
click at [542, 307] on img at bounding box center [538, 316] width 45 height 24
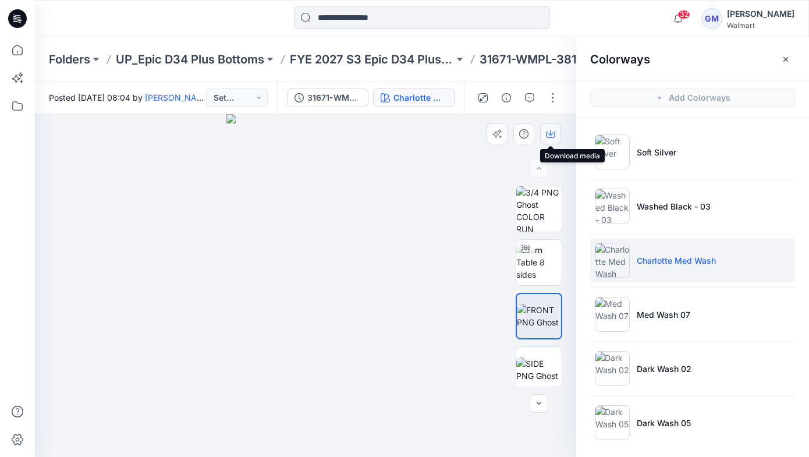
click at [546, 133] on icon "button" at bounding box center [550, 135] width 9 height 6
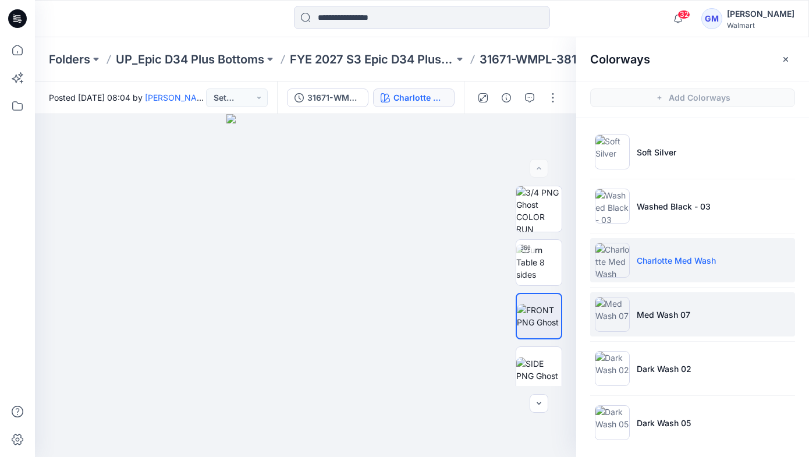
click at [659, 325] on li "Med Wash 07" at bounding box center [692, 314] width 205 height 44
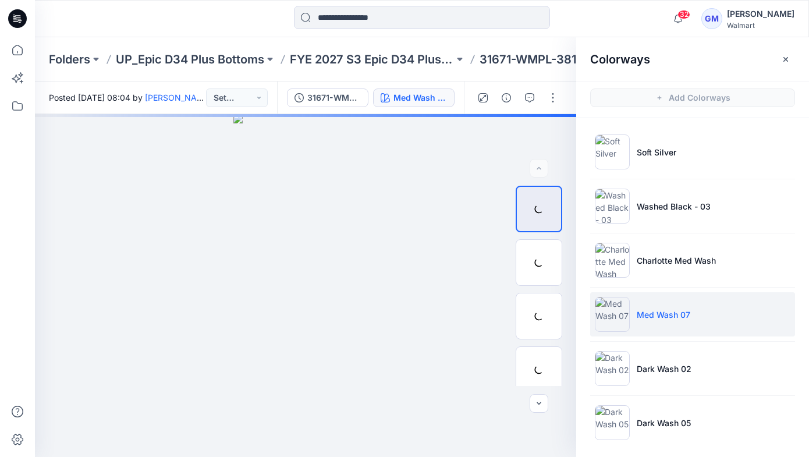
click at [667, 320] on p "Med Wash 07" at bounding box center [664, 314] width 54 height 12
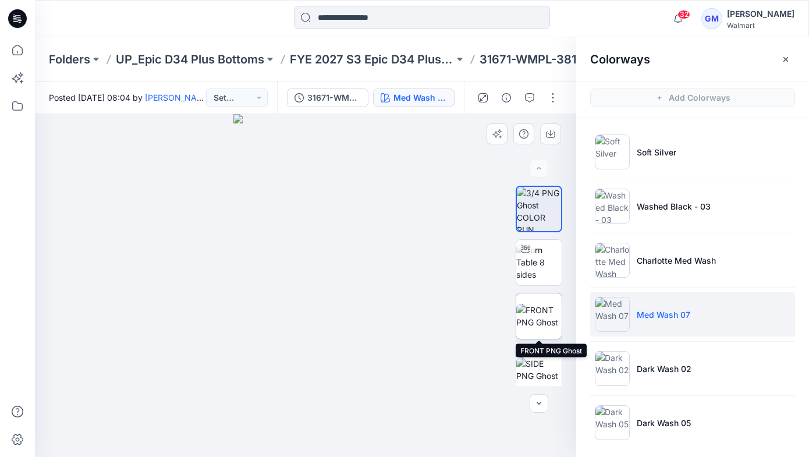
click at [537, 310] on img at bounding box center [538, 316] width 45 height 24
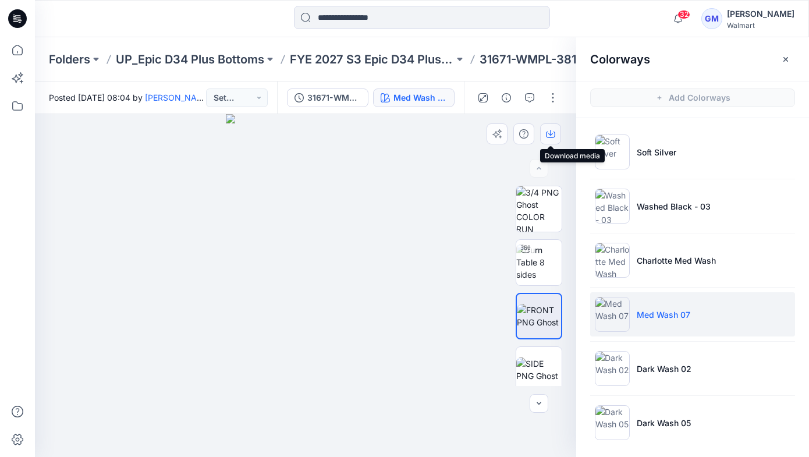
click at [550, 134] on icon "button" at bounding box center [550, 133] width 9 height 9
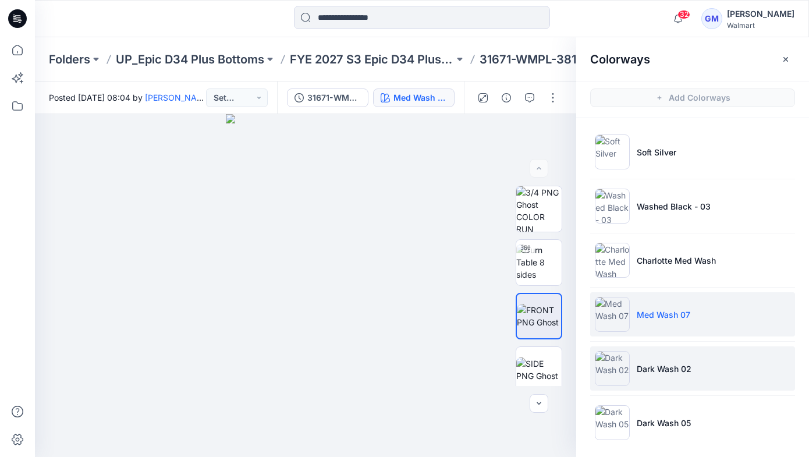
click at [680, 373] on p "Dark Wash 02" at bounding box center [664, 369] width 55 height 12
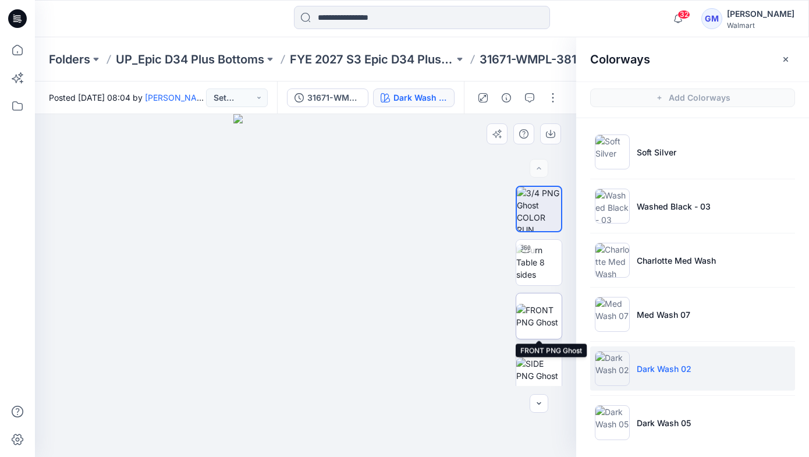
click at [543, 322] on img at bounding box center [538, 316] width 45 height 24
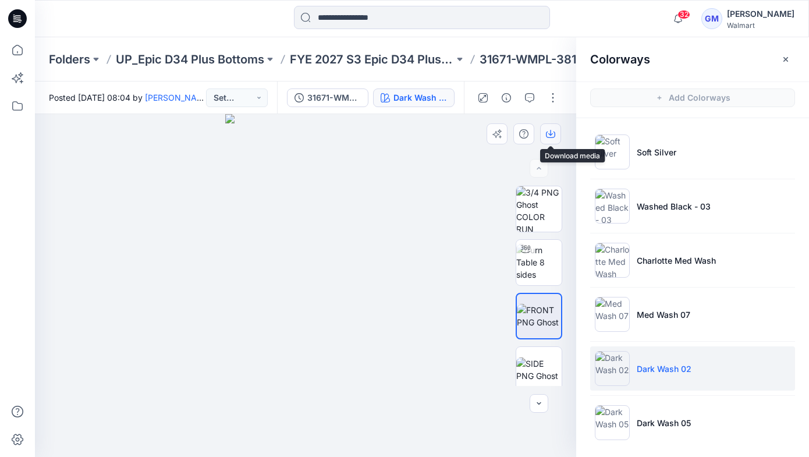
click at [550, 130] on icon "button" at bounding box center [550, 133] width 5 height 6
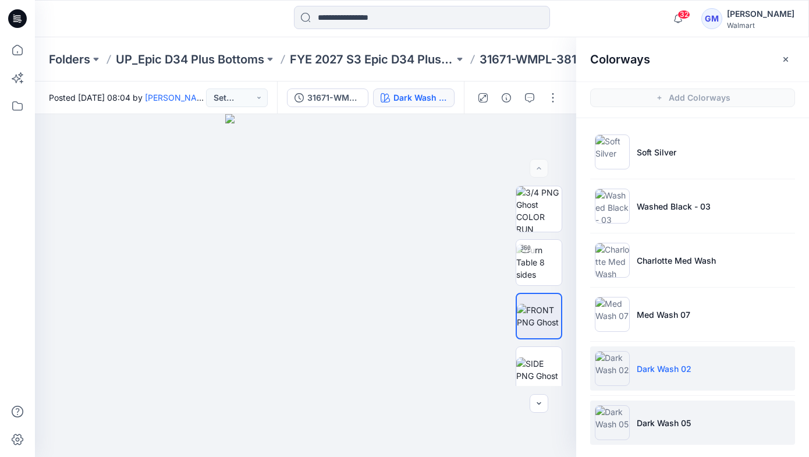
click at [665, 417] on p "Dark Wash 05" at bounding box center [664, 423] width 54 height 12
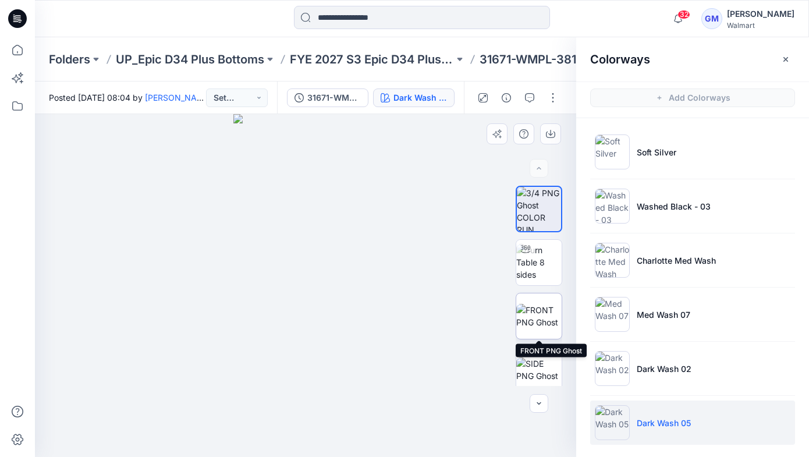
click at [541, 315] on img at bounding box center [538, 316] width 45 height 24
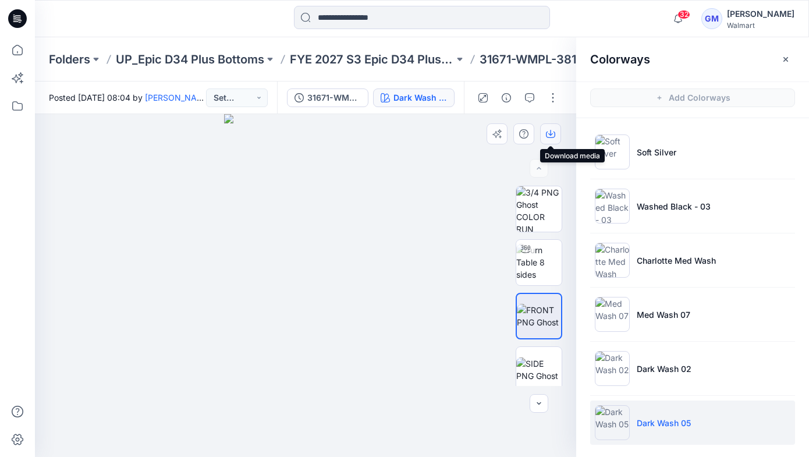
click at [552, 134] on icon "button" at bounding box center [550, 133] width 9 height 9
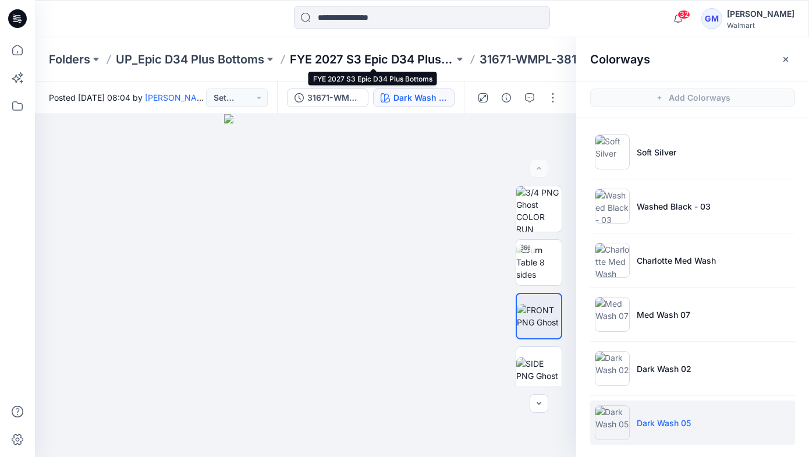
click at [378, 62] on p "FYE 2027 S3 Epic D34 Plus Bottoms" at bounding box center [372, 59] width 164 height 16
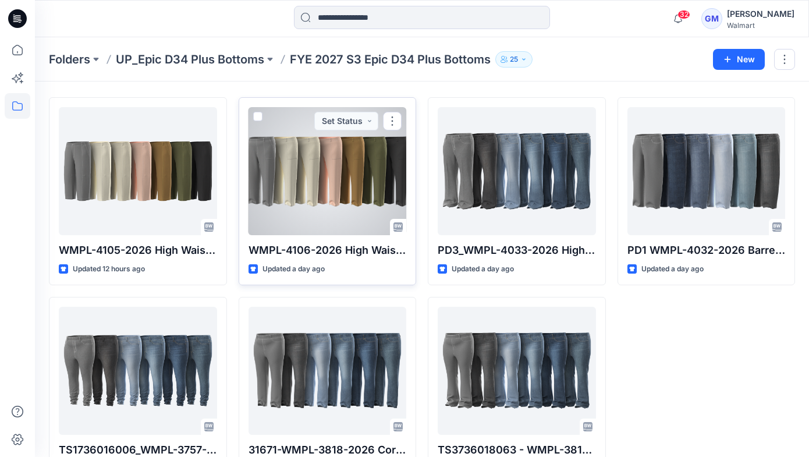
scroll to position [44, 0]
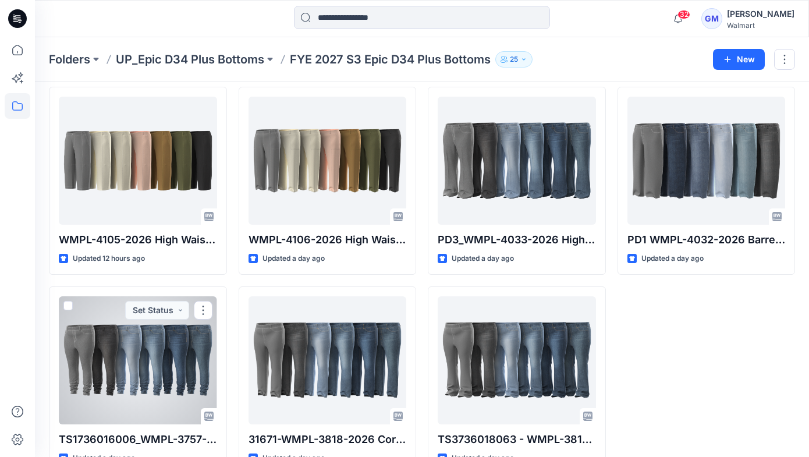
click at [162, 365] on div at bounding box center [138, 360] width 158 height 128
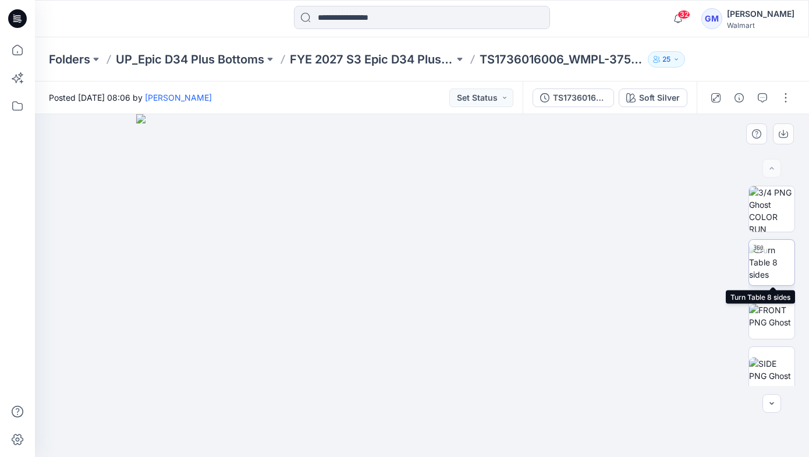
click at [775, 257] on img at bounding box center [771, 262] width 45 height 37
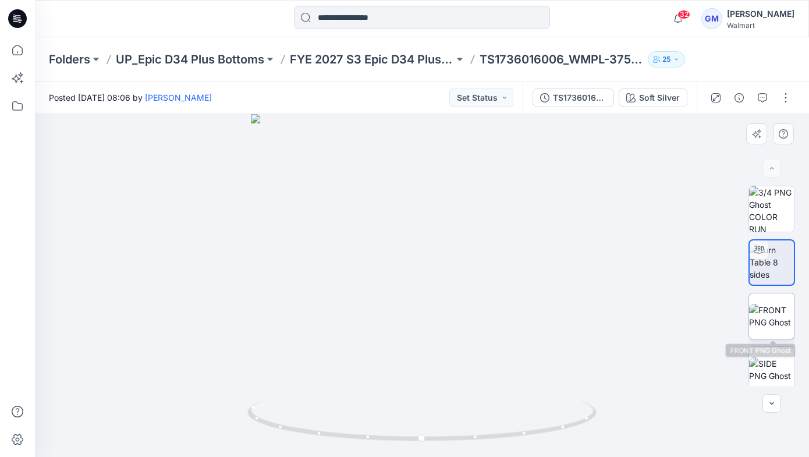
click at [769, 318] on img at bounding box center [771, 316] width 45 height 24
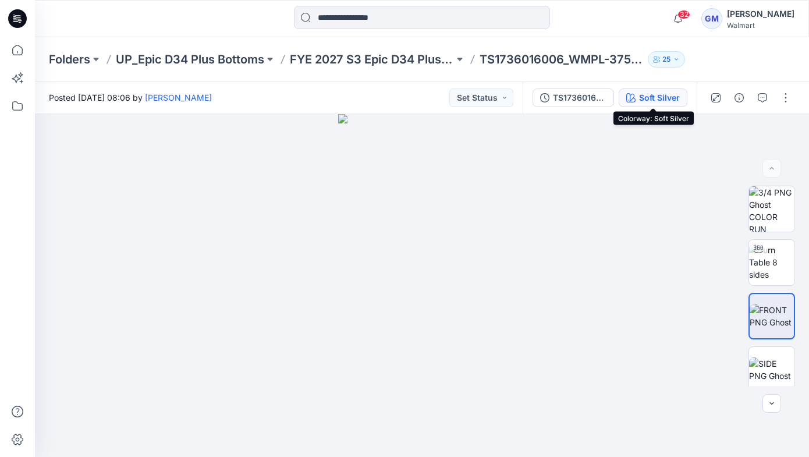
click at [648, 90] on button "Soft Silver" at bounding box center [653, 97] width 69 height 19
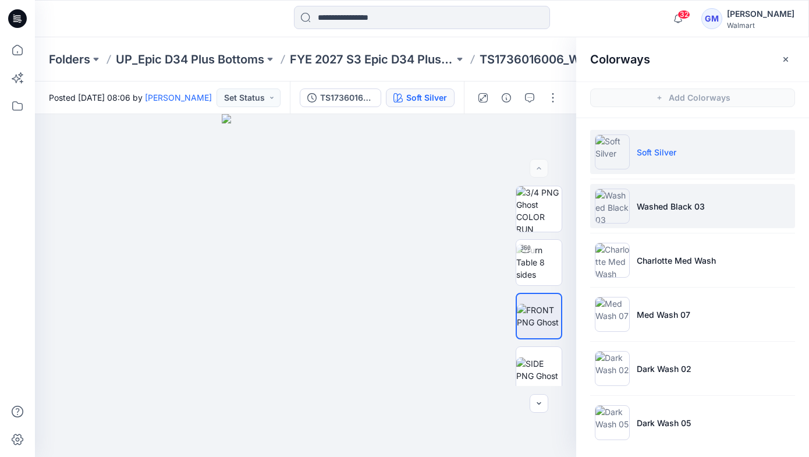
click at [659, 207] on p "Washed Black 03" at bounding box center [671, 206] width 68 height 12
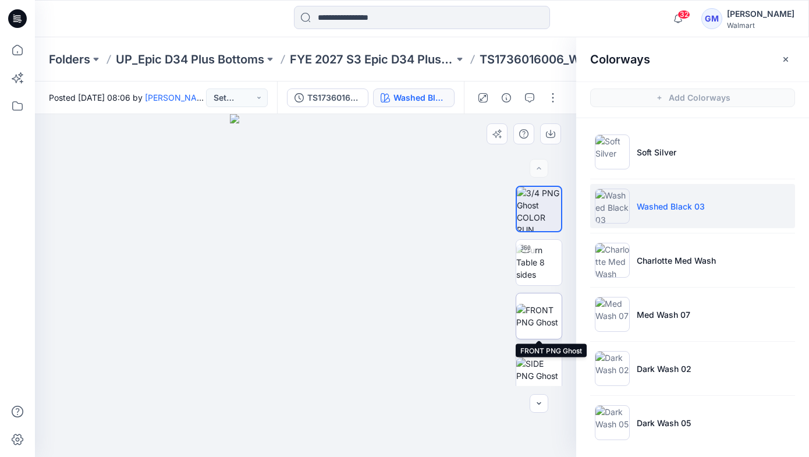
click at [544, 313] on img at bounding box center [538, 316] width 45 height 24
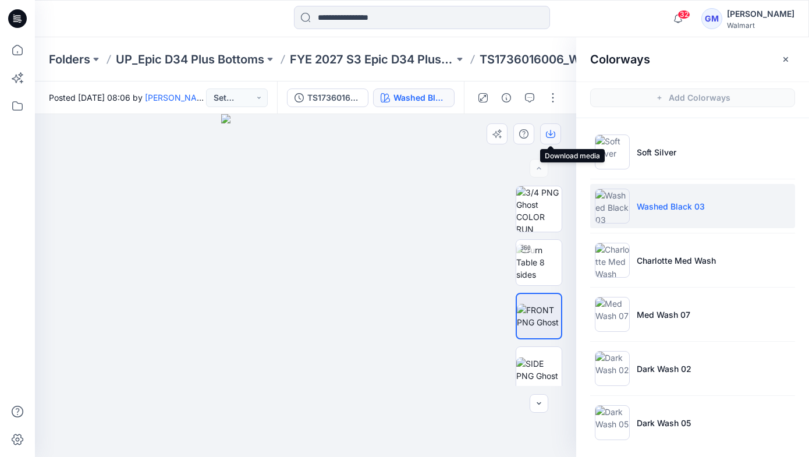
click at [548, 131] on icon "button" at bounding box center [550, 133] width 9 height 9
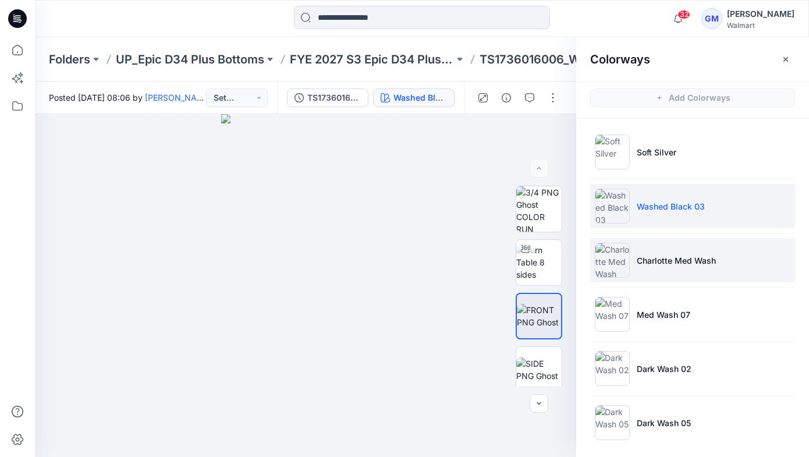
click at [667, 275] on li "Charlotte Med Wash" at bounding box center [692, 260] width 205 height 44
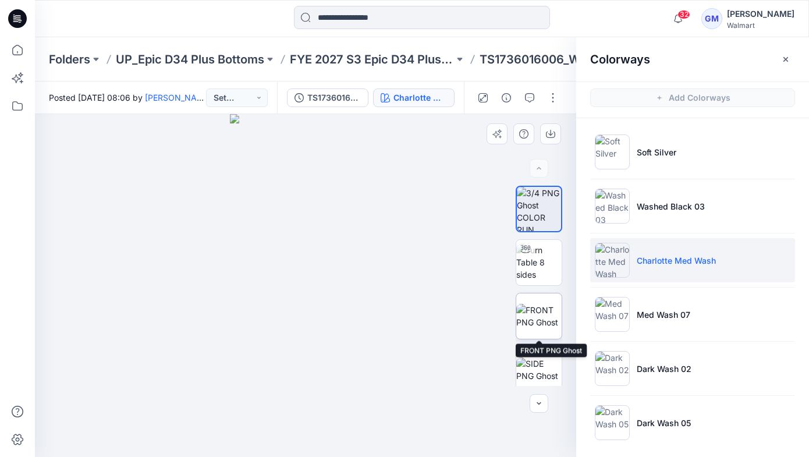
click at [542, 308] on img at bounding box center [538, 316] width 45 height 24
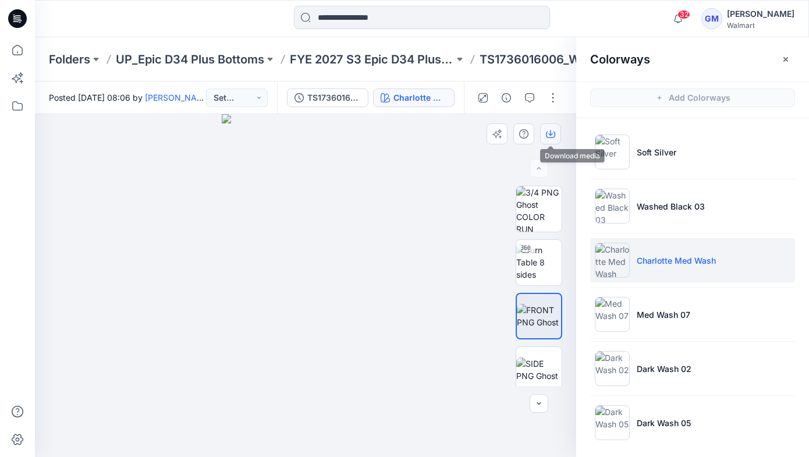
click at [549, 134] on icon "button" at bounding box center [550, 133] width 9 height 9
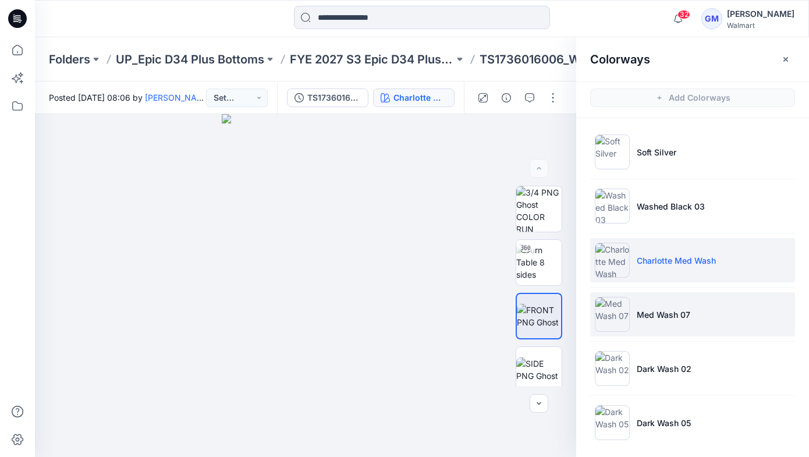
click at [667, 316] on p "Med Wash 07" at bounding box center [664, 314] width 54 height 12
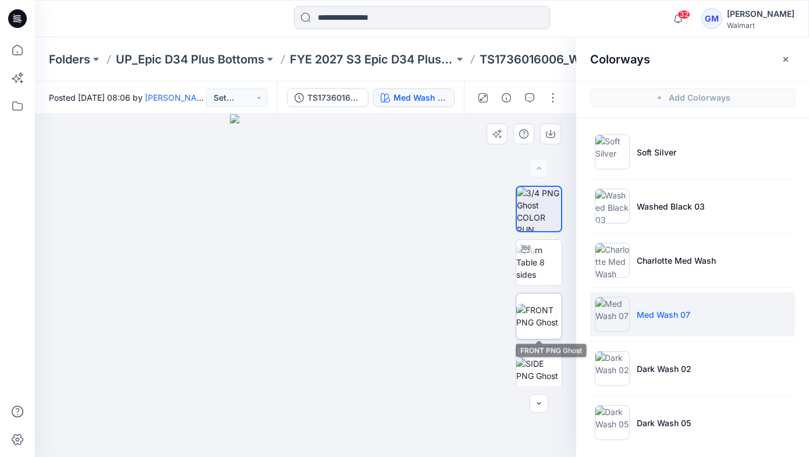
click at [543, 304] on img at bounding box center [538, 316] width 45 height 24
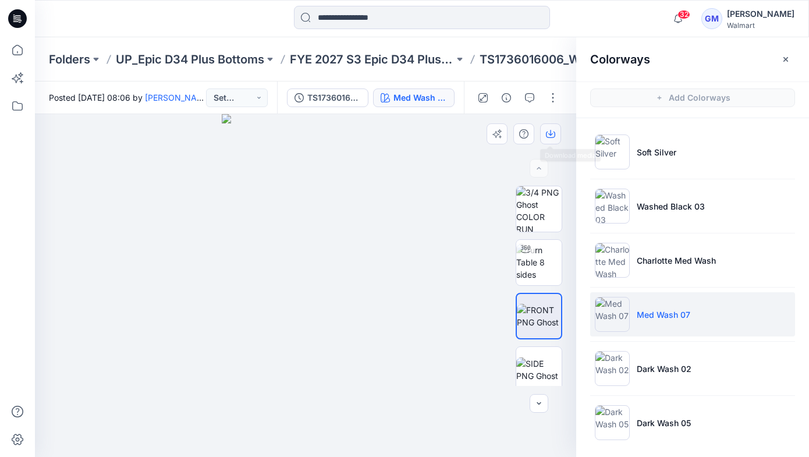
click at [546, 130] on icon "button" at bounding box center [550, 133] width 9 height 9
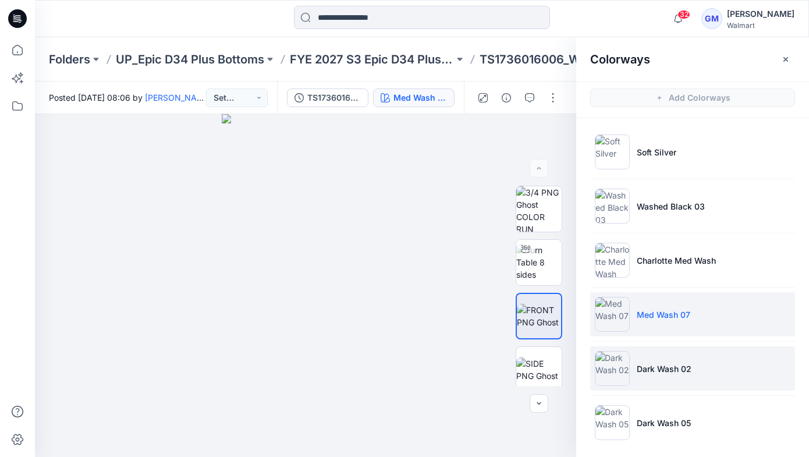
click at [660, 366] on p "Dark Wash 02" at bounding box center [664, 369] width 55 height 12
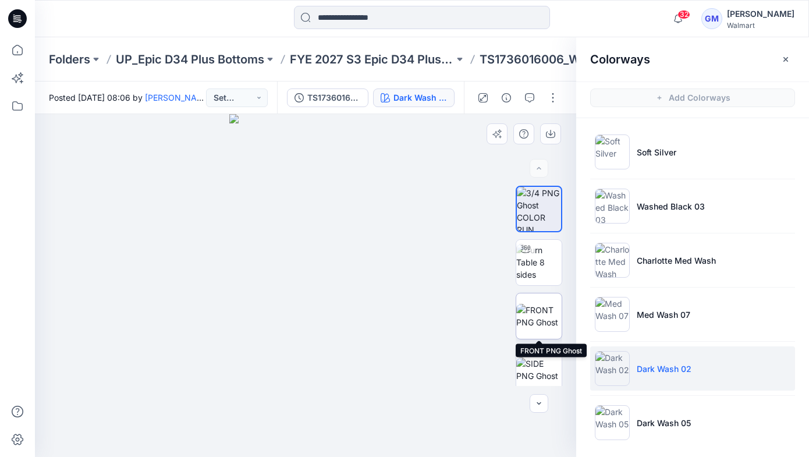
click at [538, 305] on img at bounding box center [538, 316] width 45 height 24
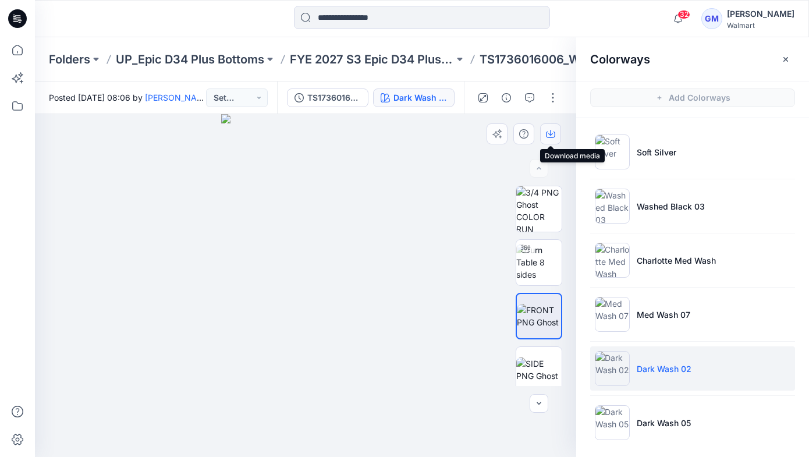
click at [548, 129] on icon "button" at bounding box center [550, 133] width 9 height 9
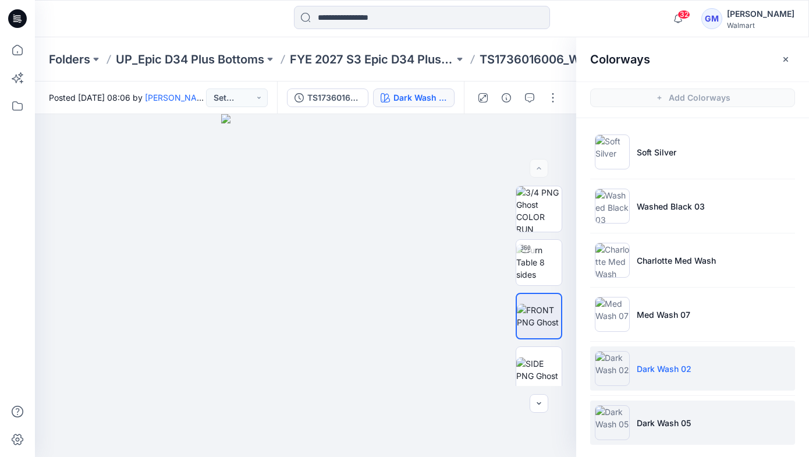
click at [650, 424] on p "Dark Wash 05" at bounding box center [664, 423] width 54 height 12
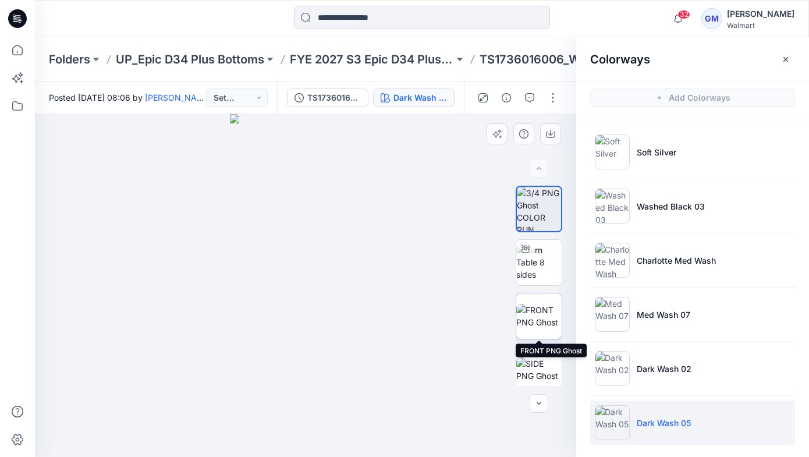
click at [542, 304] on img at bounding box center [538, 316] width 45 height 24
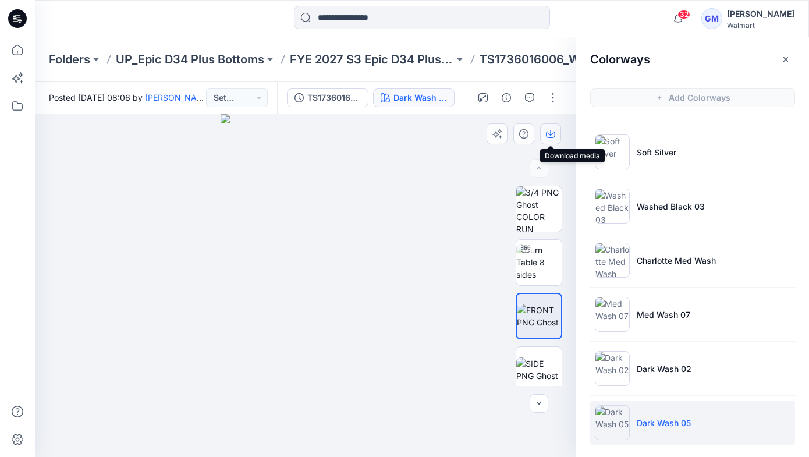
click at [547, 130] on icon "button" at bounding box center [550, 133] width 9 height 9
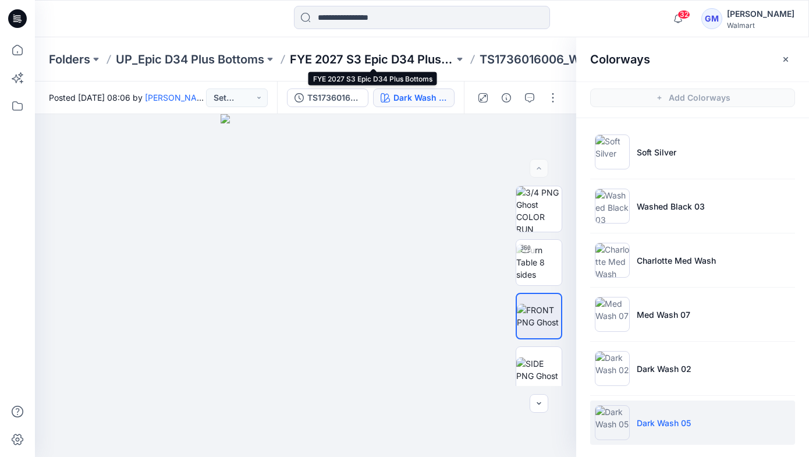
click at [303, 59] on p "FYE 2027 S3 Epic D34 Plus Bottoms" at bounding box center [372, 59] width 164 height 16
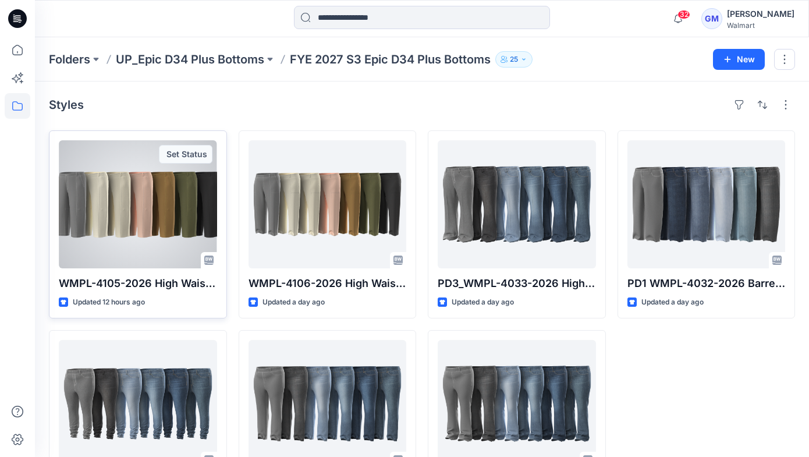
click at [149, 204] on div at bounding box center [138, 204] width 158 height 128
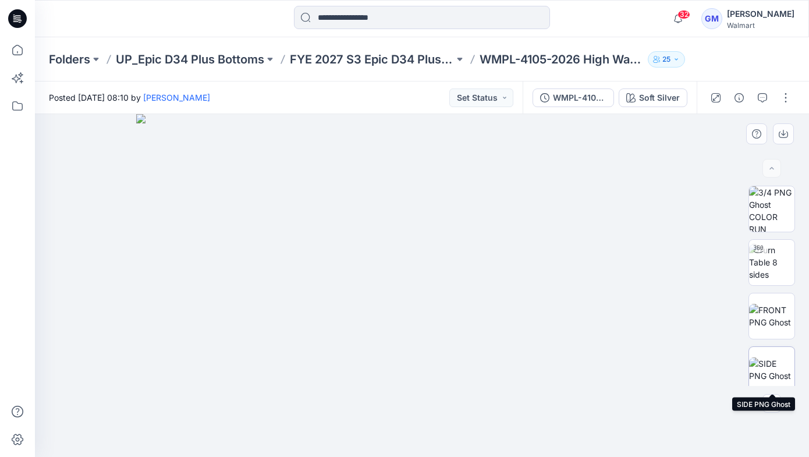
click at [774, 357] on img at bounding box center [771, 369] width 45 height 24
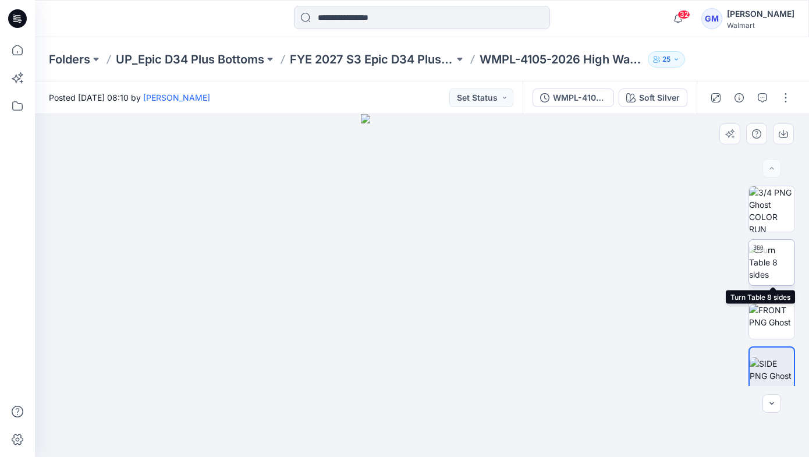
click at [772, 258] on img at bounding box center [771, 262] width 45 height 37
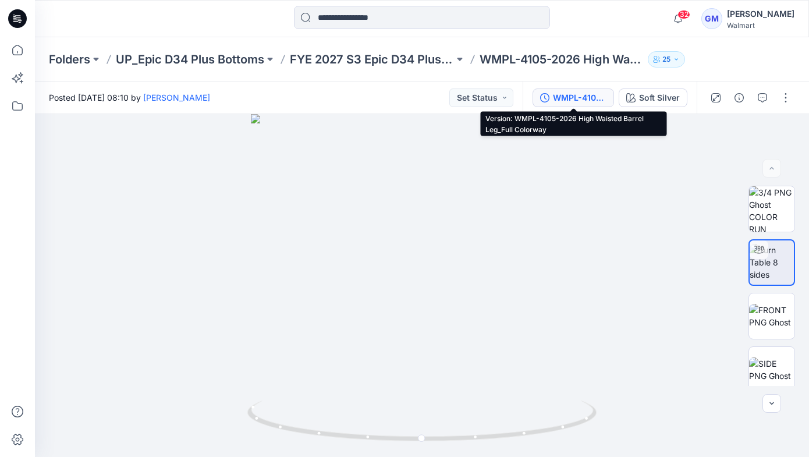
click at [568, 104] on button "WMPL-4105-2026 High Waisted Barrel Leg_Full Colorway" at bounding box center [572, 97] width 81 height 19
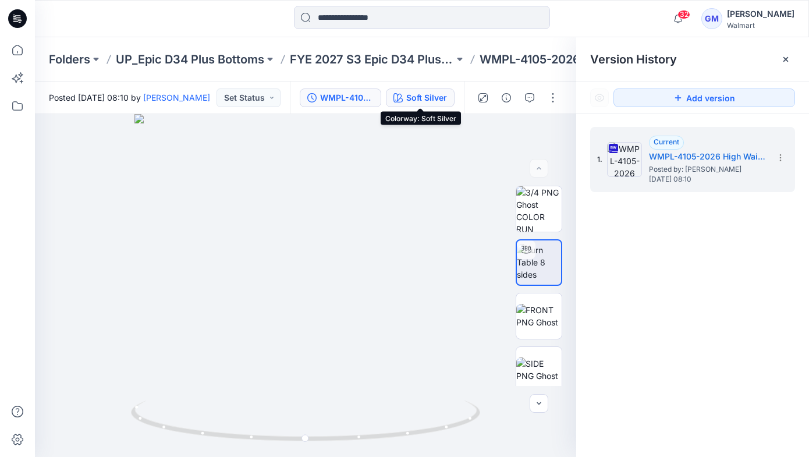
click at [431, 97] on div "Soft Silver" at bounding box center [426, 97] width 41 height 13
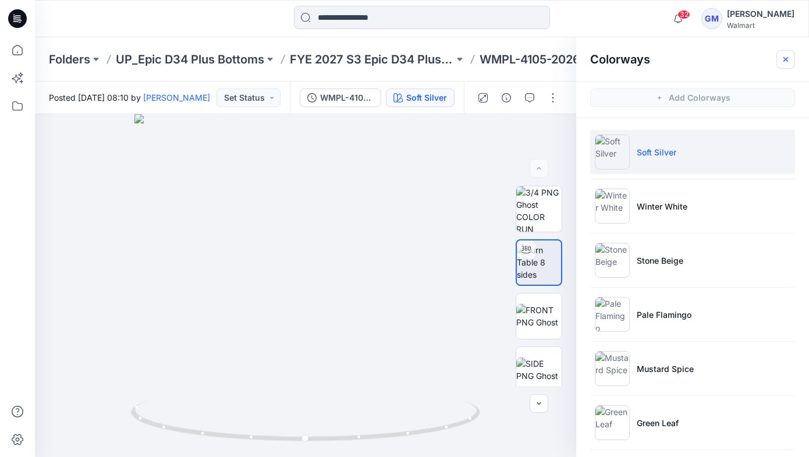
click at [786, 58] on icon "button" at bounding box center [785, 58] width 5 height 5
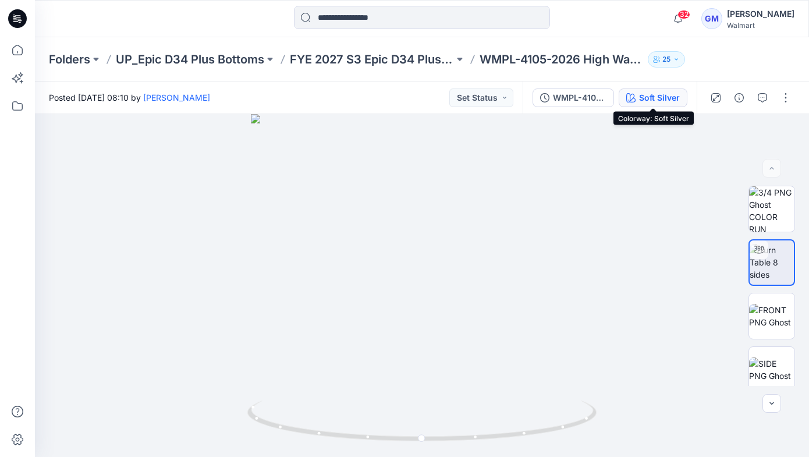
click at [646, 95] on div "Soft Silver" at bounding box center [659, 97] width 41 height 13
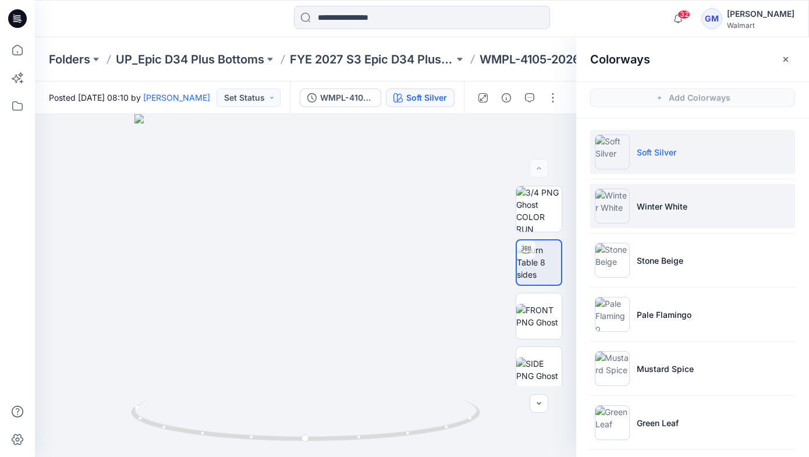
click at [647, 208] on p "Winter White" at bounding box center [662, 206] width 51 height 12
click at [674, 206] on p "Winter White" at bounding box center [662, 206] width 51 height 12
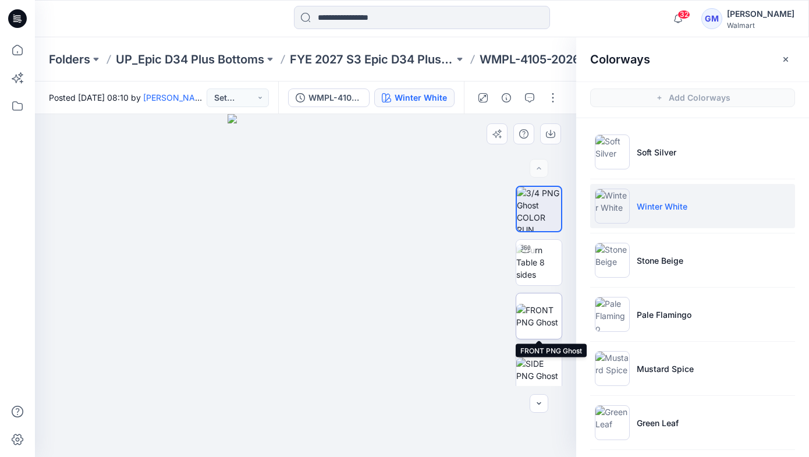
click at [542, 315] on img at bounding box center [538, 316] width 45 height 24
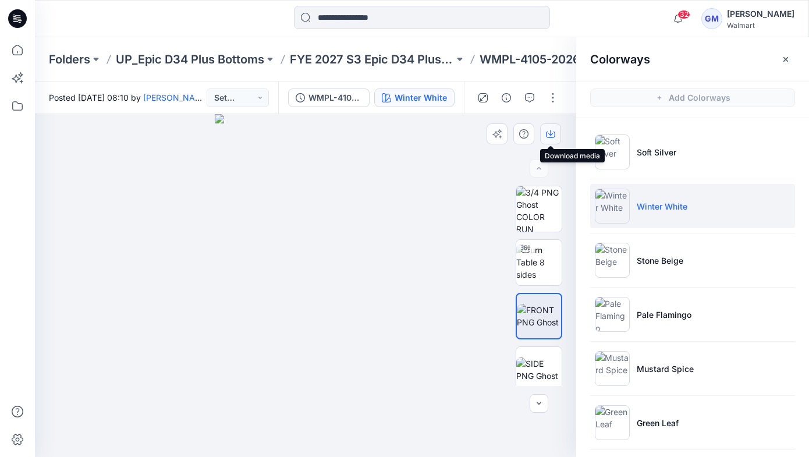
click at [558, 133] on button "button" at bounding box center [550, 133] width 21 height 21
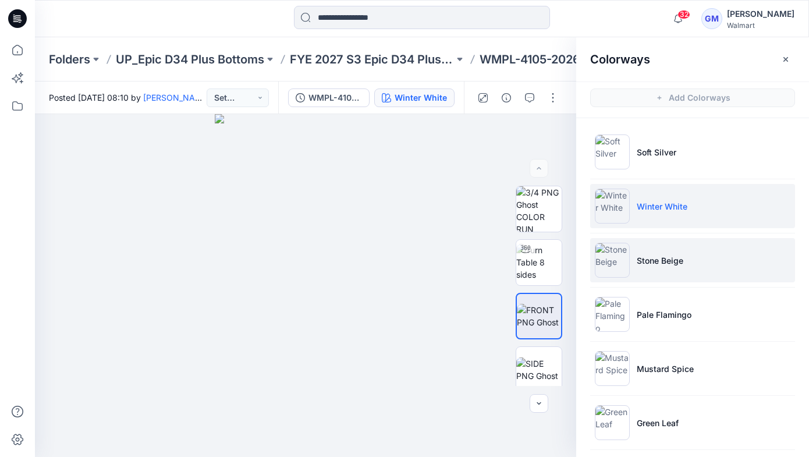
click at [661, 278] on li "Stone Beige" at bounding box center [692, 260] width 205 height 44
click at [658, 265] on p "Stone Beige" at bounding box center [660, 260] width 47 height 12
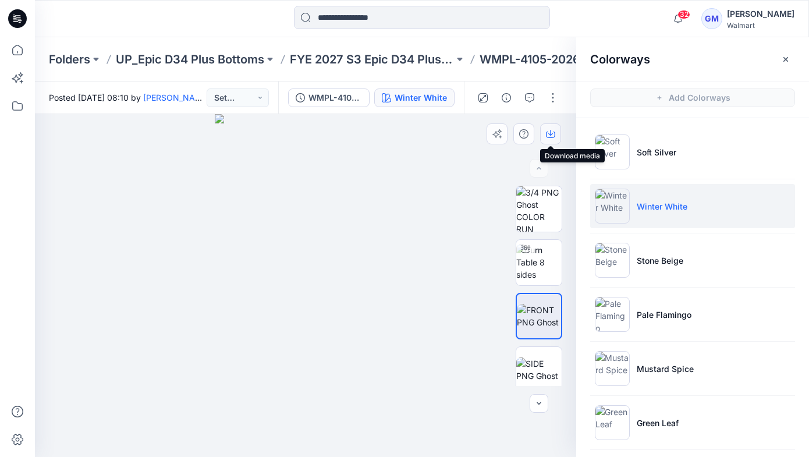
click at [551, 137] on icon "button" at bounding box center [550, 133] width 9 height 9
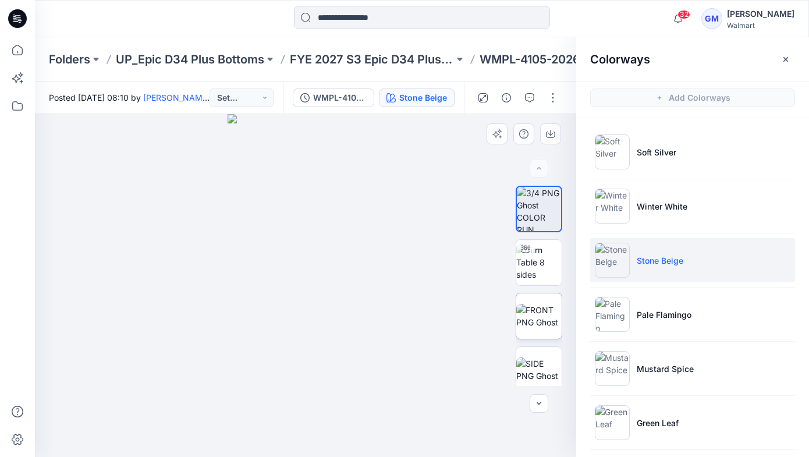
click at [523, 310] on img at bounding box center [538, 316] width 45 height 24
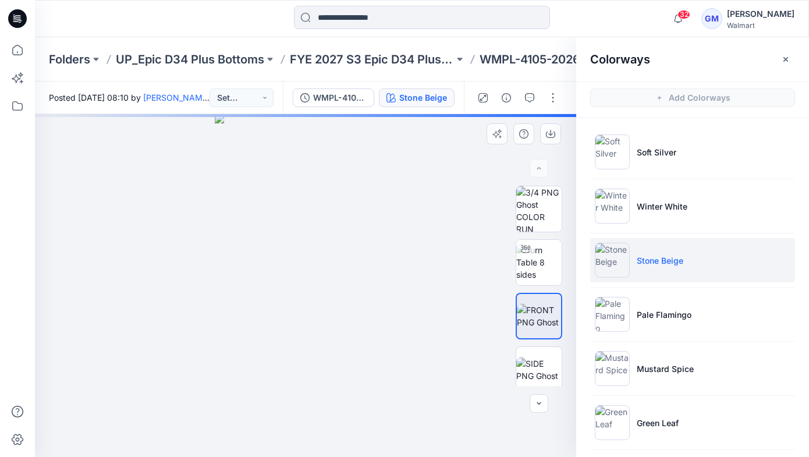
click at [523, 310] on img at bounding box center [539, 316] width 44 height 24
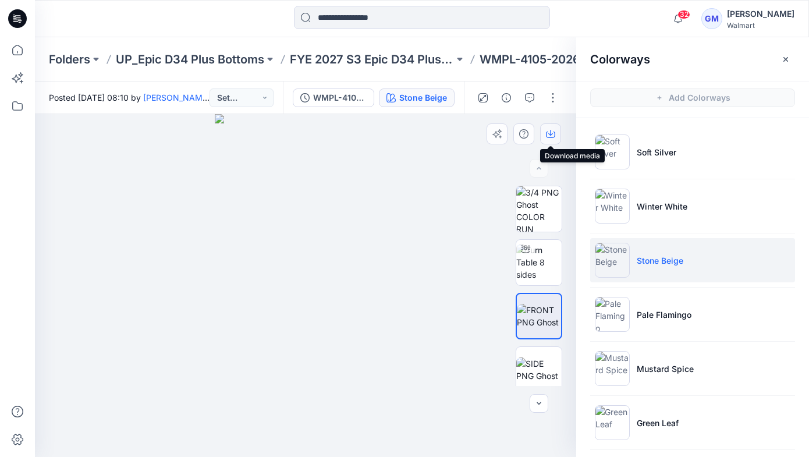
click at [553, 133] on icon "button" at bounding box center [550, 133] width 9 height 9
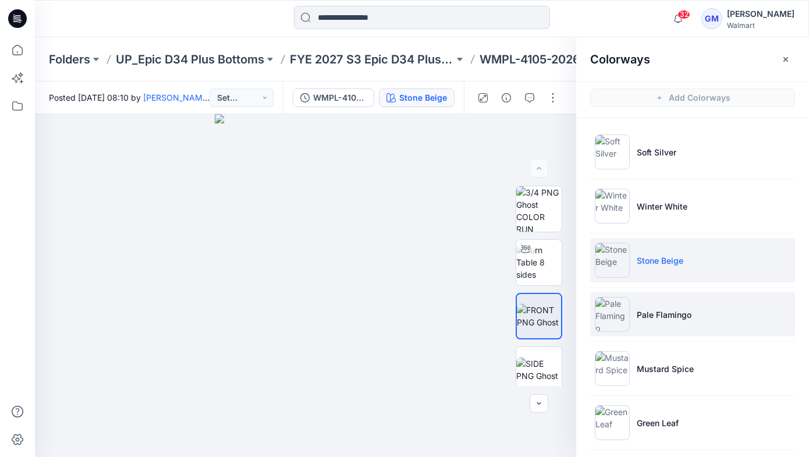
click at [653, 321] on li "Pale Flamingo" at bounding box center [692, 314] width 205 height 44
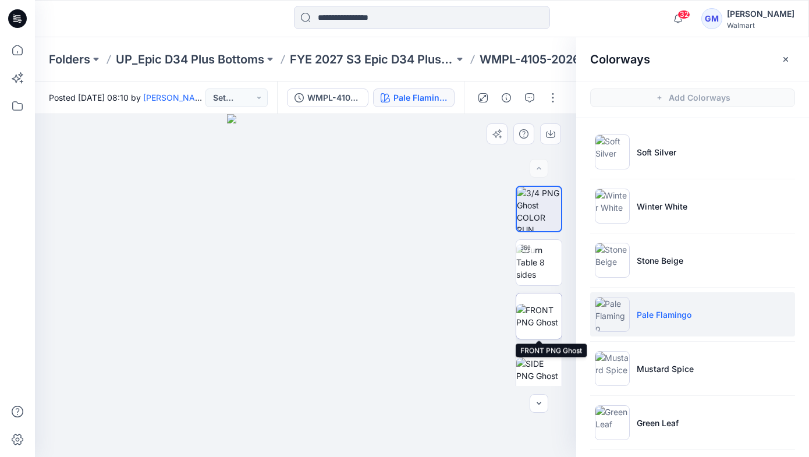
click at [545, 314] on img at bounding box center [538, 316] width 45 height 24
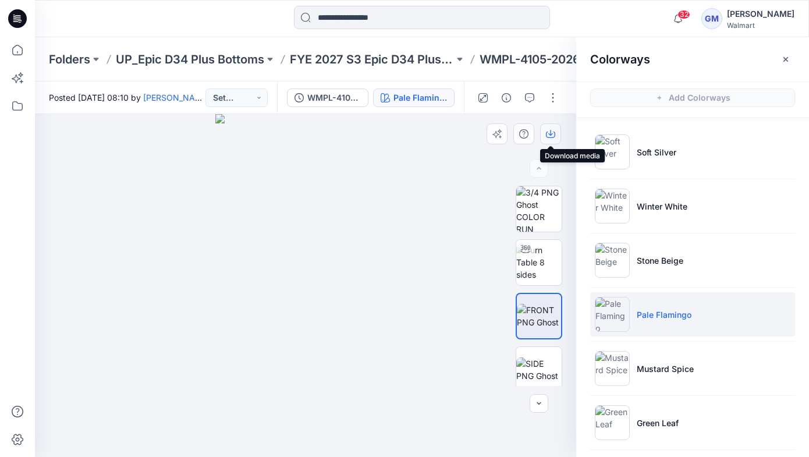
click at [552, 130] on icon "button" at bounding box center [550, 133] width 9 height 9
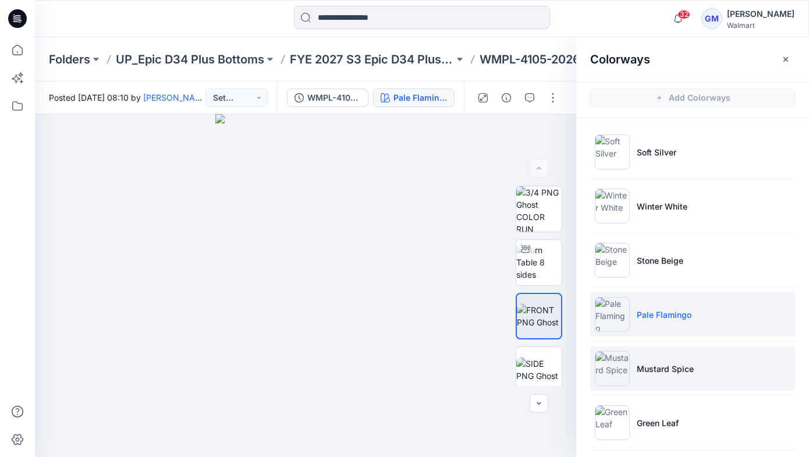
click at [674, 371] on p "Mustard Spice" at bounding box center [665, 369] width 57 height 12
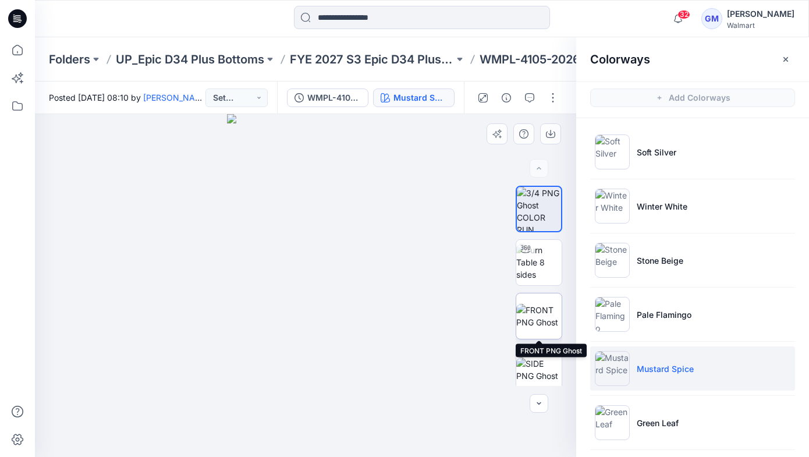
click at [545, 308] on img at bounding box center [538, 316] width 45 height 24
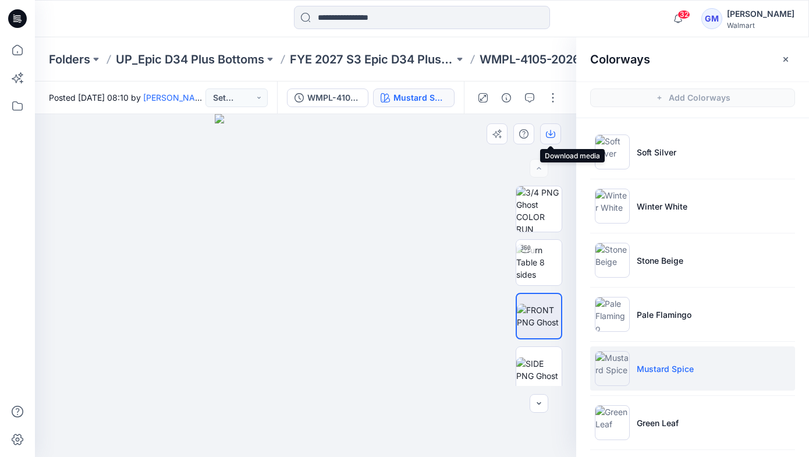
click at [554, 132] on icon "button" at bounding box center [550, 135] width 9 height 6
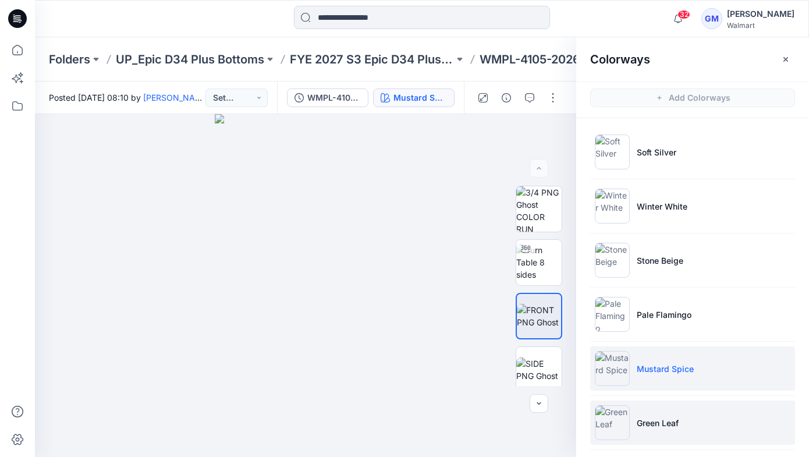
click at [660, 422] on p "Green Leaf" at bounding box center [658, 423] width 42 height 12
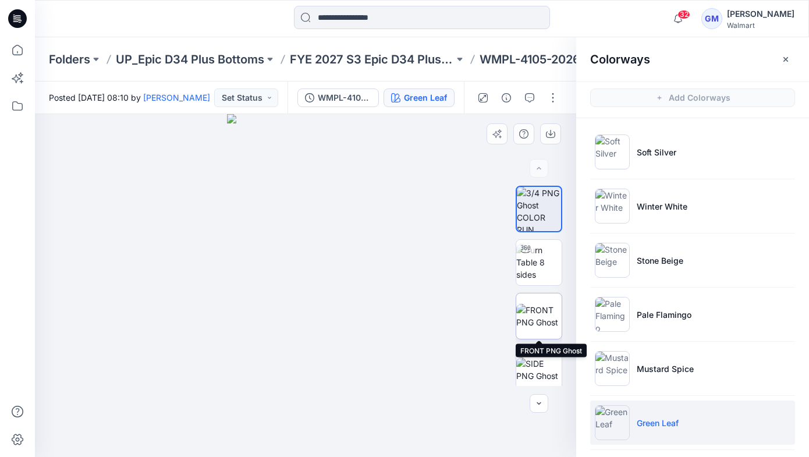
click at [544, 308] on img at bounding box center [538, 316] width 45 height 24
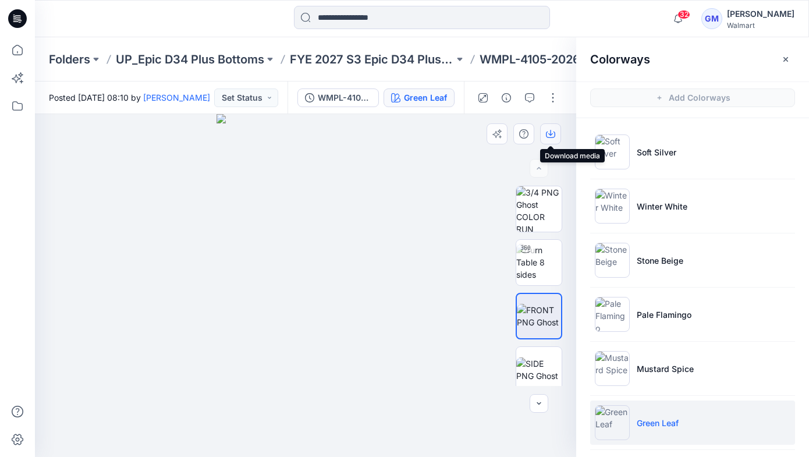
click at [550, 136] on icon "button" at bounding box center [550, 133] width 9 height 9
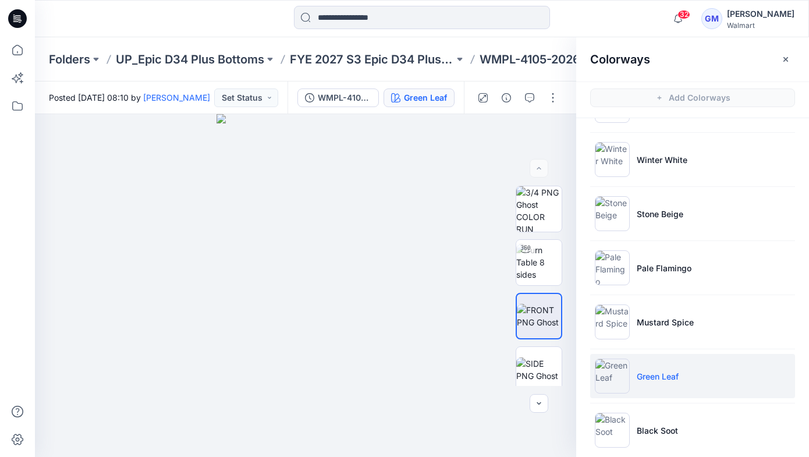
scroll to position [59, 0]
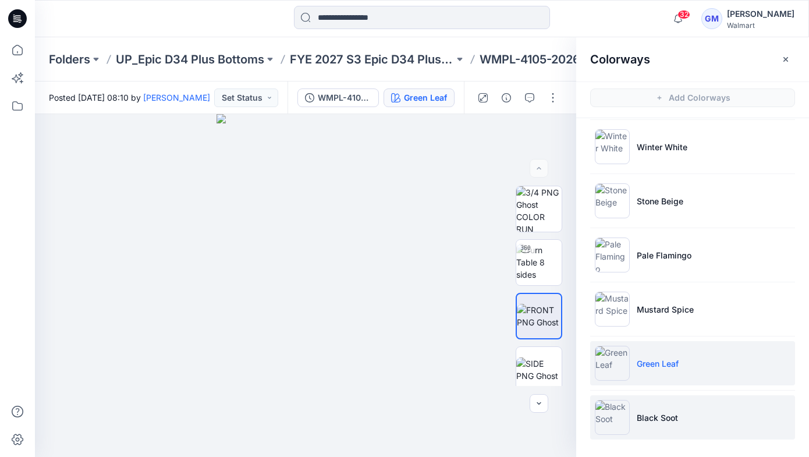
click at [669, 420] on p "Black Soot" at bounding box center [657, 417] width 41 height 12
click at [655, 417] on p "Black Soot" at bounding box center [657, 417] width 41 height 12
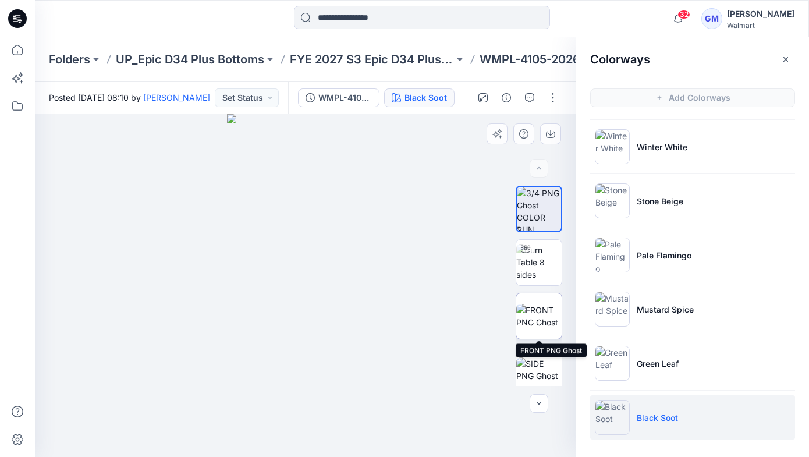
click at [534, 310] on img at bounding box center [538, 316] width 45 height 24
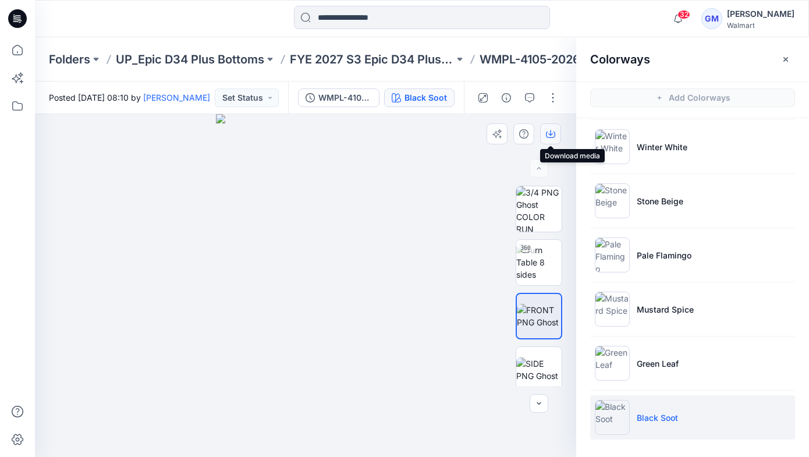
click at [552, 130] on icon "button" at bounding box center [550, 133] width 9 height 9
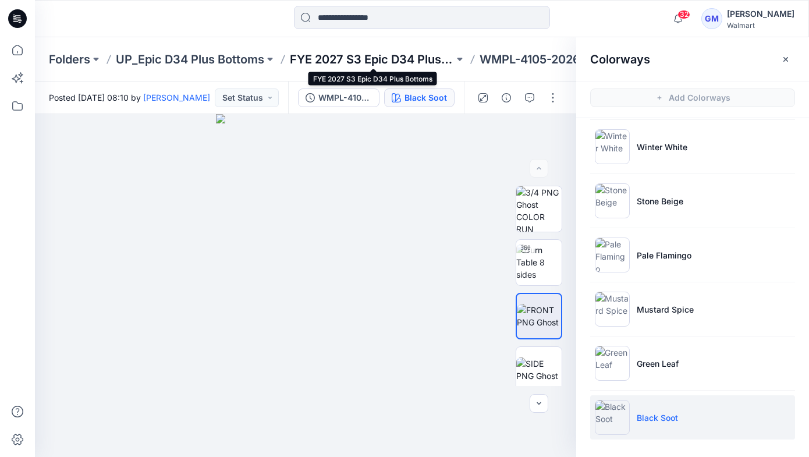
click at [412, 60] on p "FYE 2027 S3 Epic D34 Plus Bottoms" at bounding box center [372, 59] width 164 height 16
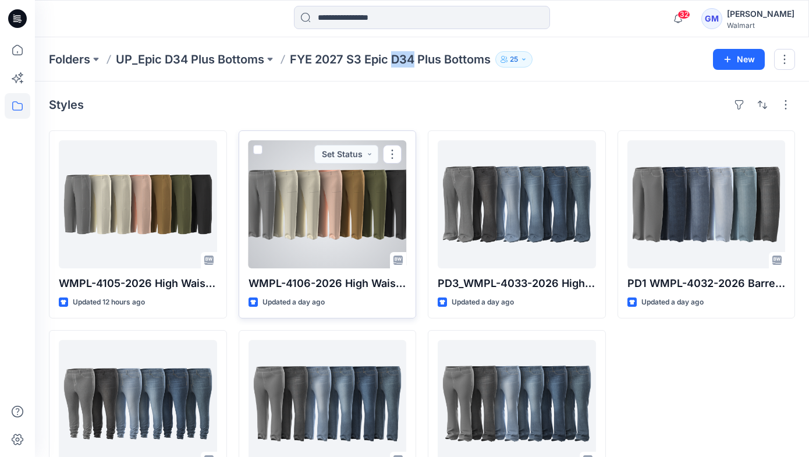
click at [287, 203] on div at bounding box center [327, 204] width 158 height 128
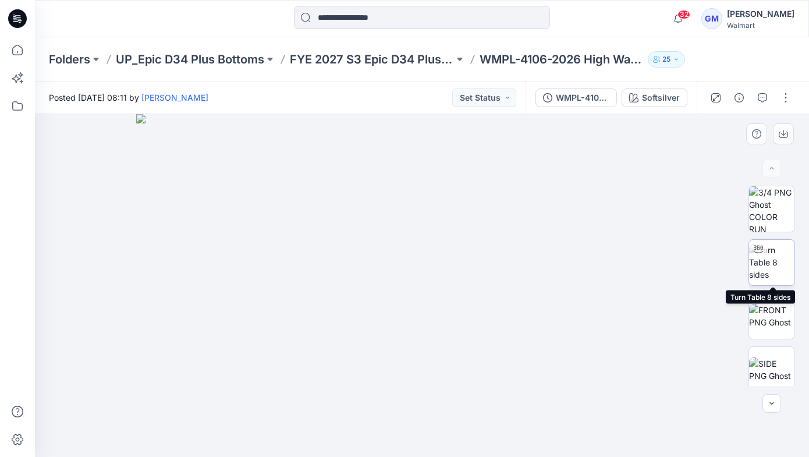
click at [776, 273] on img at bounding box center [771, 262] width 45 height 37
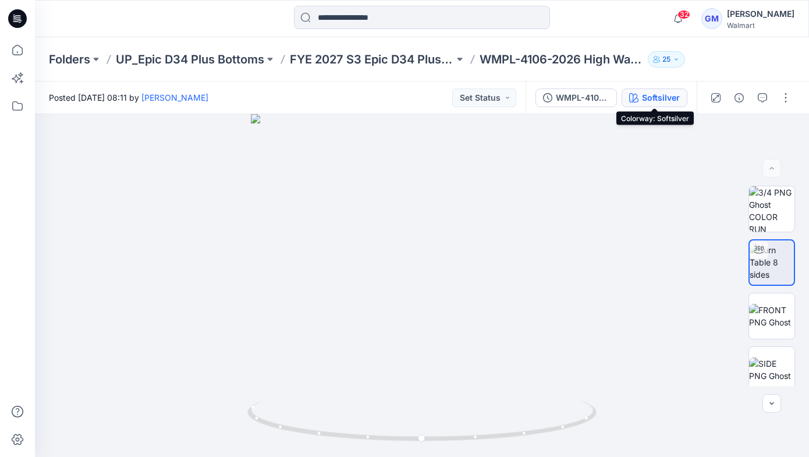
click at [645, 98] on div "Softsilver" at bounding box center [661, 97] width 38 height 13
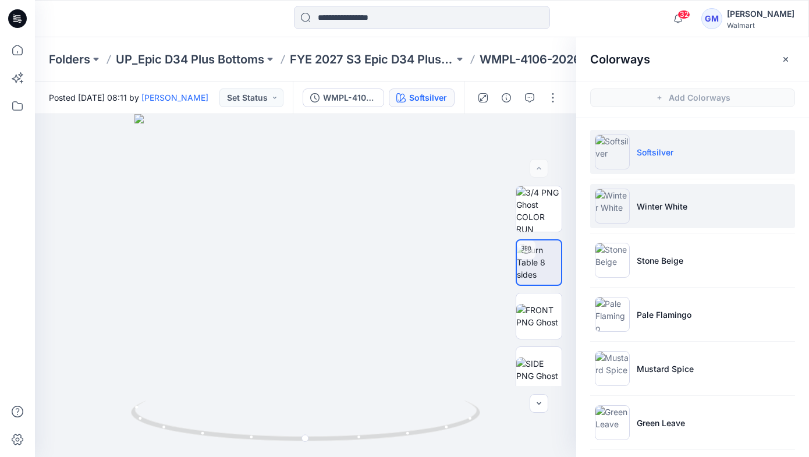
click at [658, 205] on p "Winter White" at bounding box center [662, 206] width 51 height 12
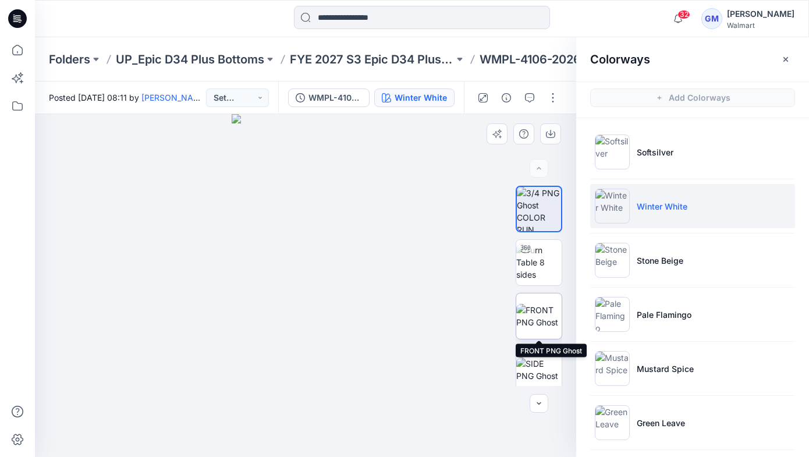
click at [545, 317] on img at bounding box center [538, 316] width 45 height 24
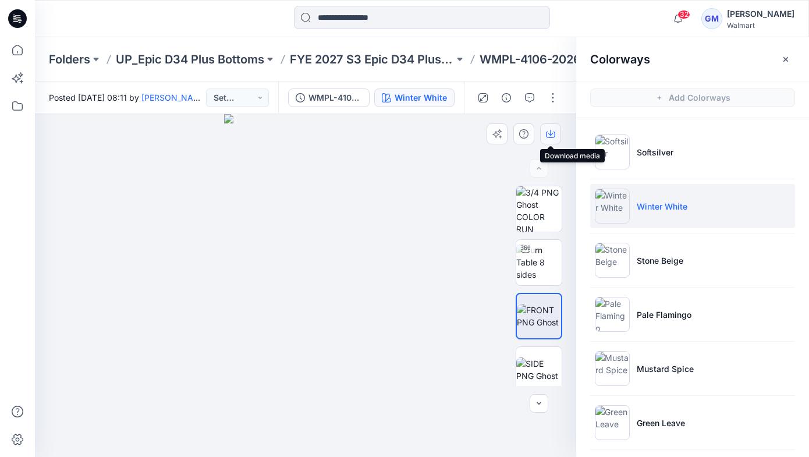
click at [553, 134] on icon "button" at bounding box center [550, 133] width 9 height 9
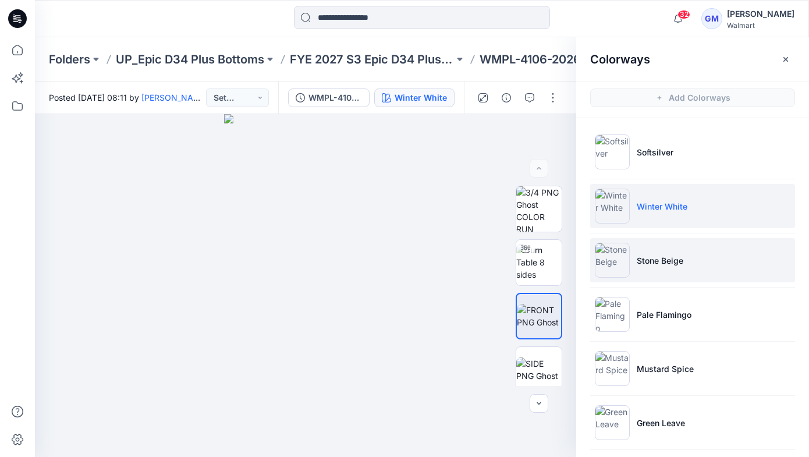
click at [669, 260] on p "Stone Beige" at bounding box center [660, 260] width 47 height 12
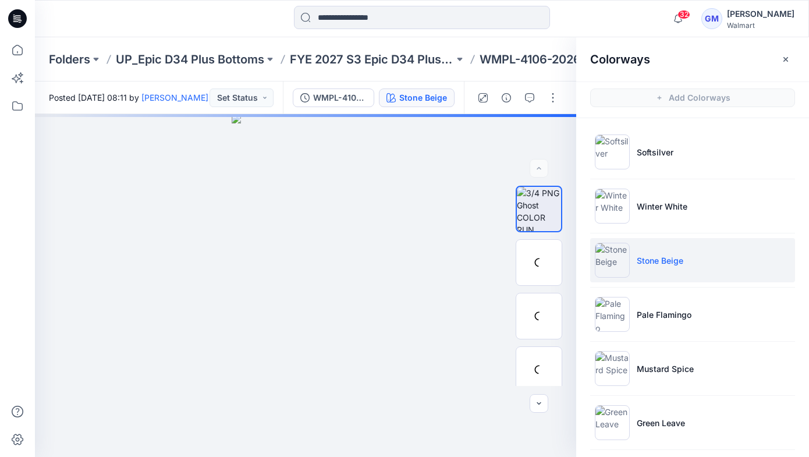
click at [669, 260] on p "Stone Beige" at bounding box center [660, 260] width 47 height 12
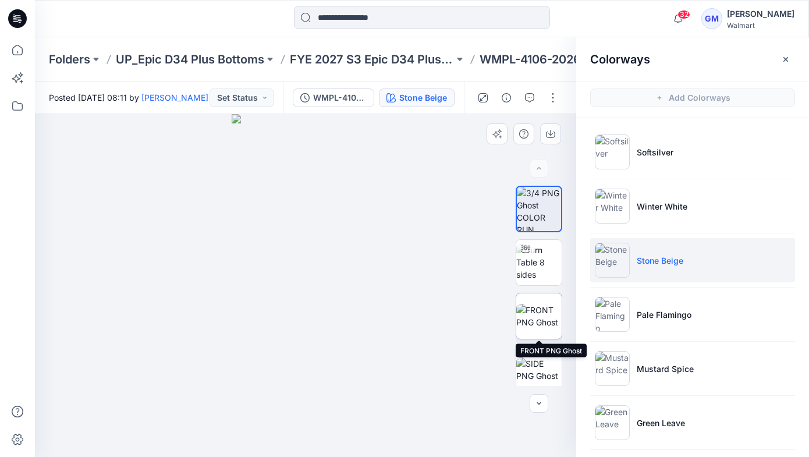
click at [535, 317] on img at bounding box center [538, 316] width 45 height 24
click at [539, 306] on img at bounding box center [538, 316] width 45 height 24
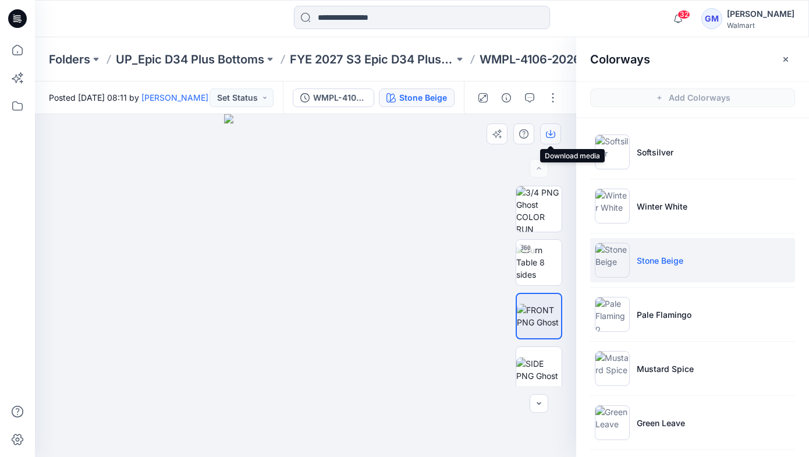
click at [554, 132] on icon "button" at bounding box center [550, 135] width 9 height 6
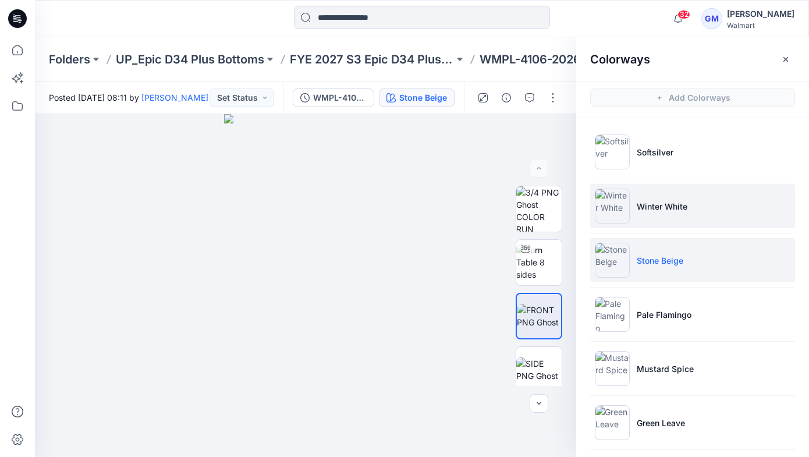
click at [652, 208] on p "Winter White" at bounding box center [662, 206] width 51 height 12
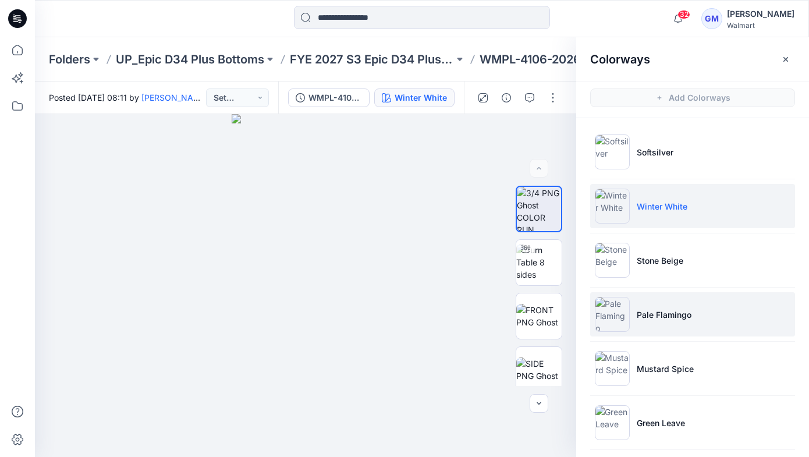
click at [667, 318] on p "Pale Flamingo" at bounding box center [664, 314] width 55 height 12
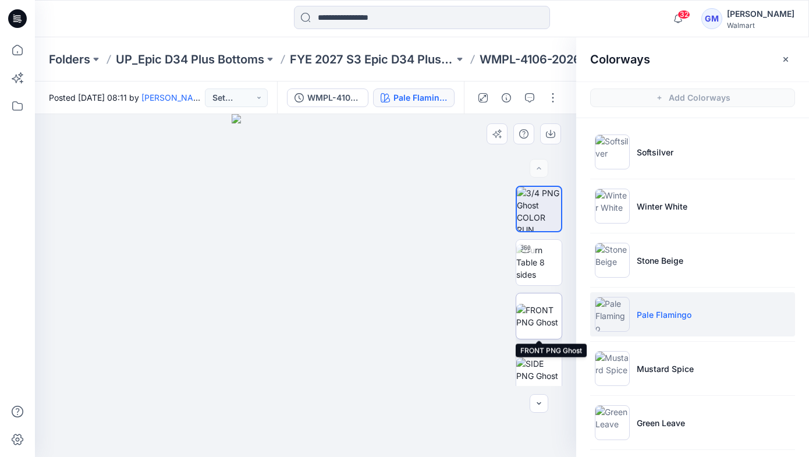
click at [534, 315] on img at bounding box center [538, 316] width 45 height 24
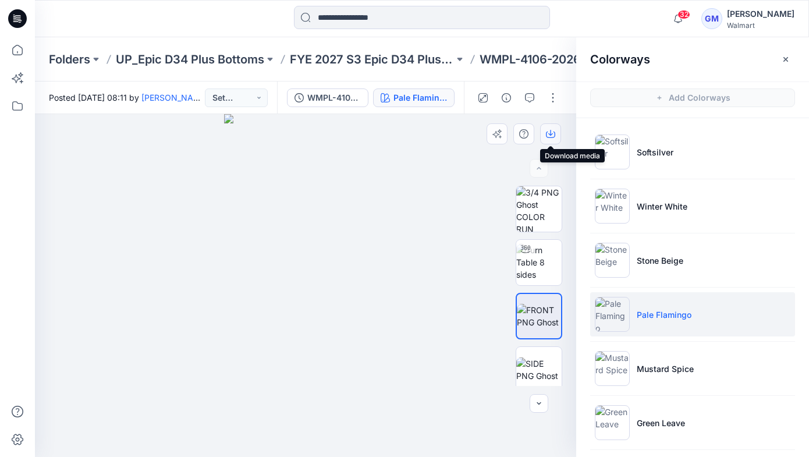
click at [552, 134] on icon "button" at bounding box center [550, 133] width 5 height 6
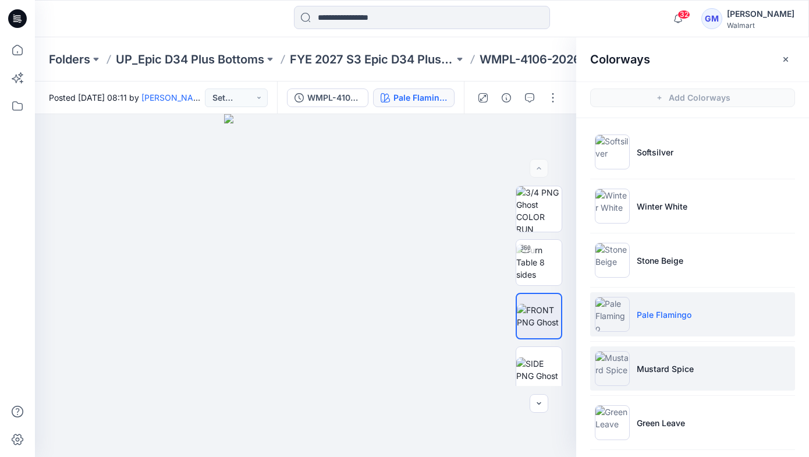
click at [672, 377] on li "Mustard Spice" at bounding box center [692, 368] width 205 height 44
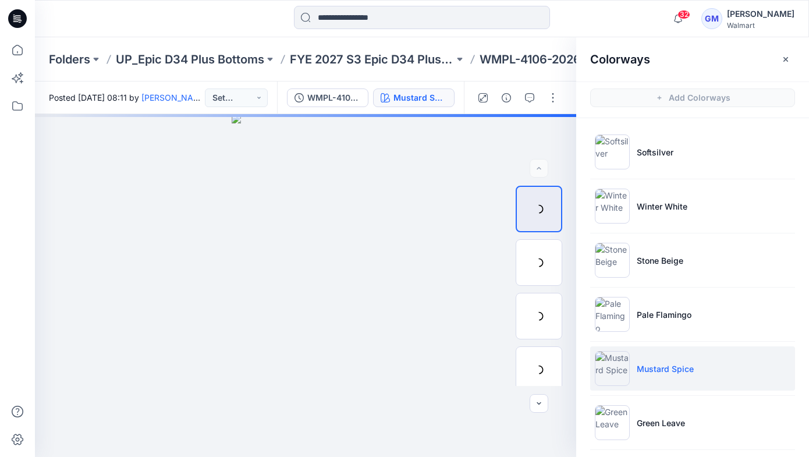
click at [672, 364] on p "Mustard Spice" at bounding box center [665, 369] width 57 height 12
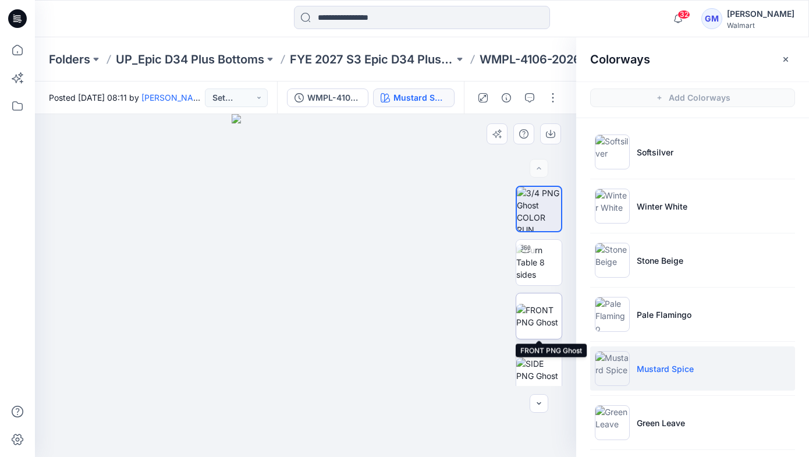
click at [538, 317] on img at bounding box center [538, 316] width 45 height 24
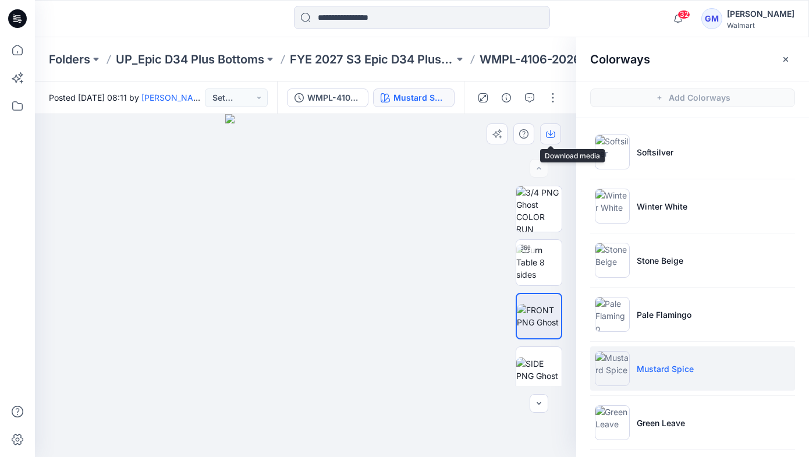
click at [556, 133] on button "button" at bounding box center [550, 133] width 21 height 21
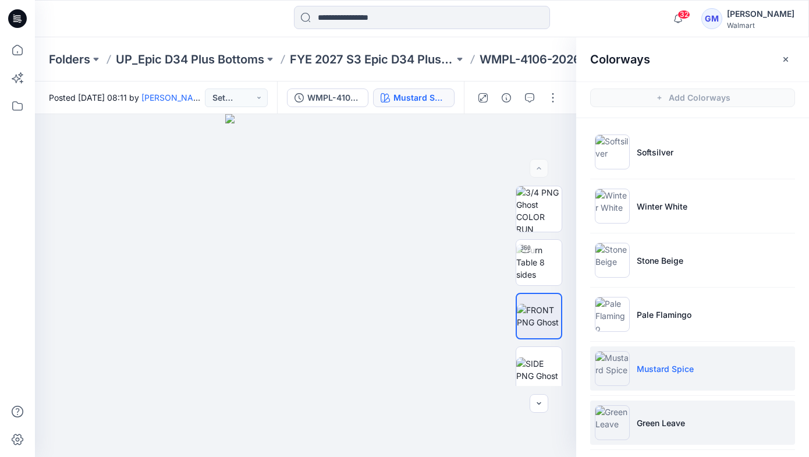
click at [670, 425] on p "Green Leave" at bounding box center [661, 423] width 48 height 12
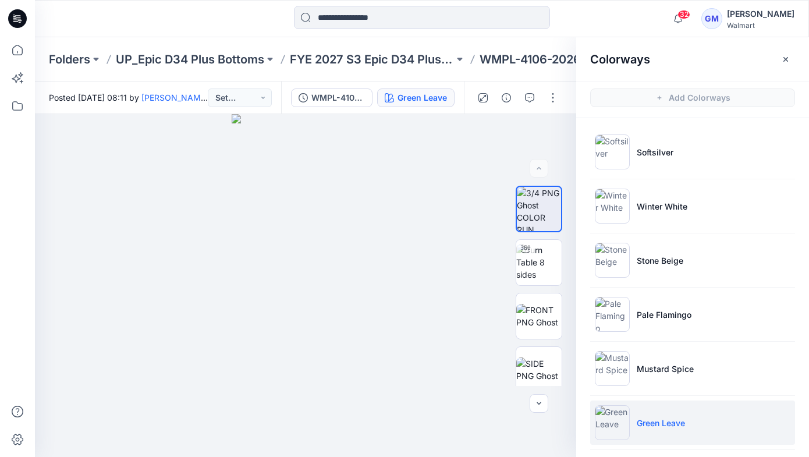
click at [673, 425] on p "Green Leave" at bounding box center [661, 423] width 48 height 12
click at [542, 322] on img at bounding box center [538, 316] width 45 height 24
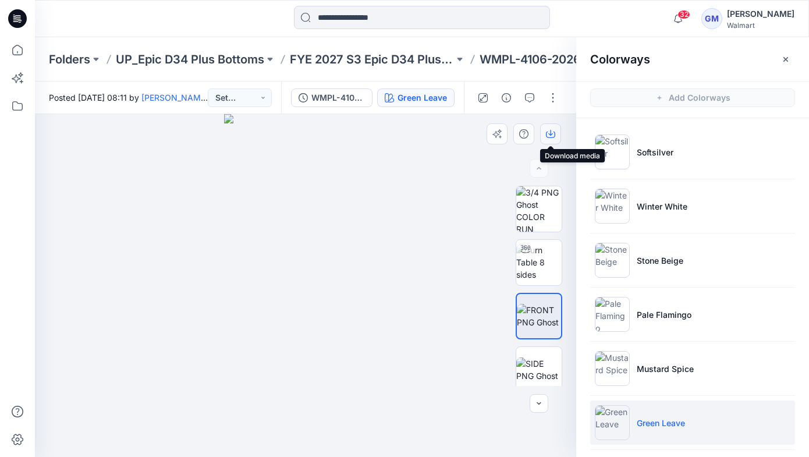
click at [553, 133] on icon "button" at bounding box center [550, 133] width 9 height 9
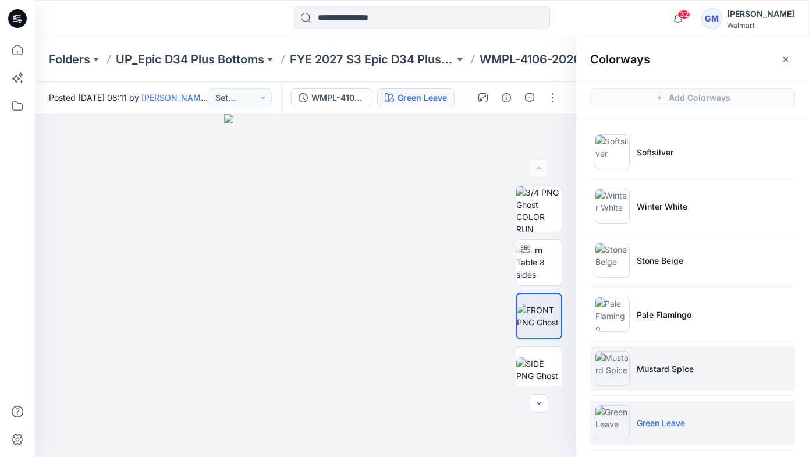
scroll to position [59, 0]
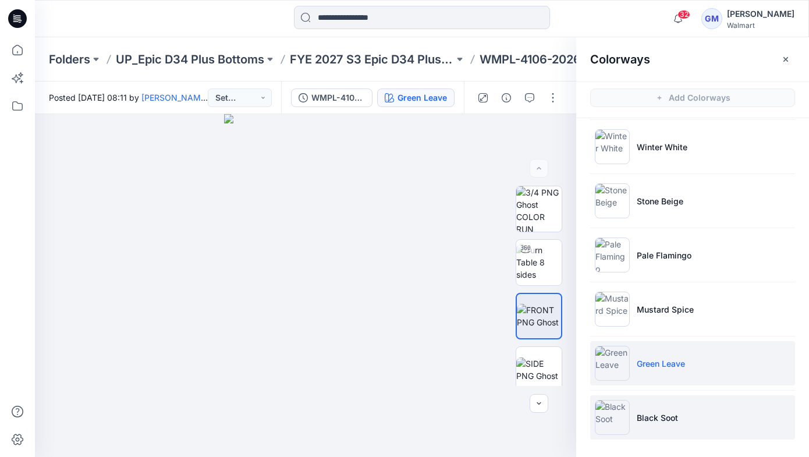
click at [651, 411] on p "Black Soot" at bounding box center [657, 417] width 41 height 12
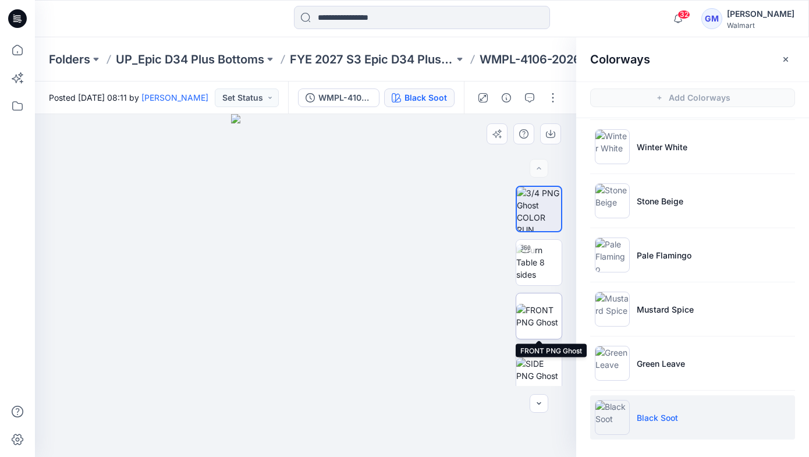
click at [547, 305] on img at bounding box center [538, 316] width 45 height 24
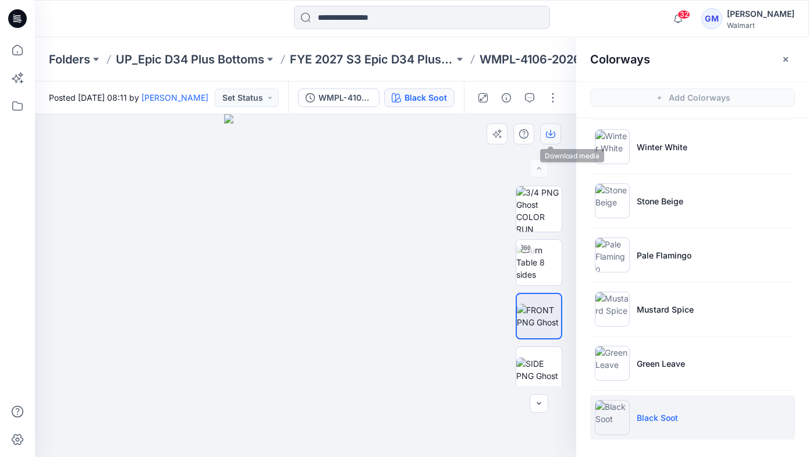
click at [546, 138] on button "button" at bounding box center [550, 133] width 21 height 21
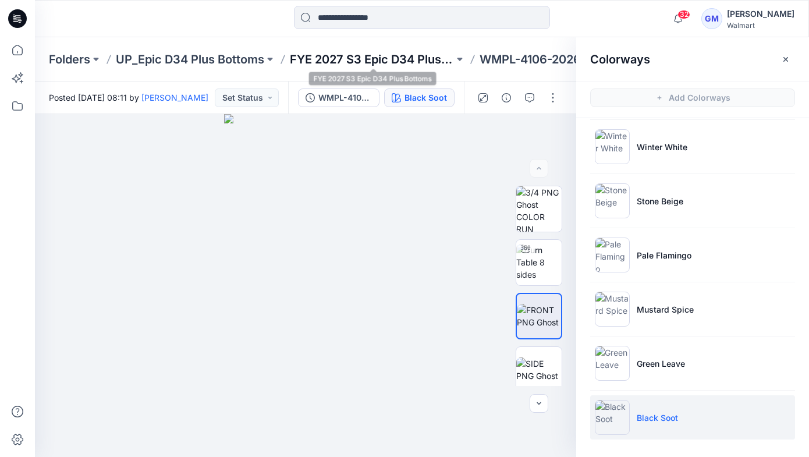
click at [392, 61] on p "FYE 2027 S3 Epic D34 Plus Bottoms" at bounding box center [372, 59] width 164 height 16
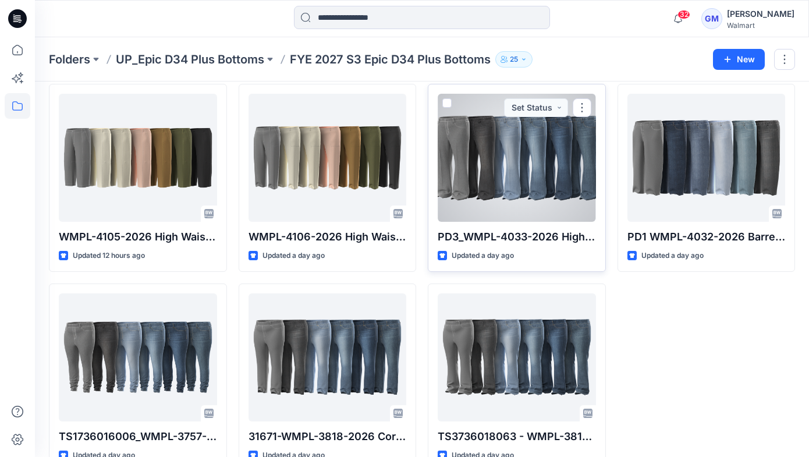
scroll to position [74, 0]
